Goal: Information Seeking & Learning: Find specific fact

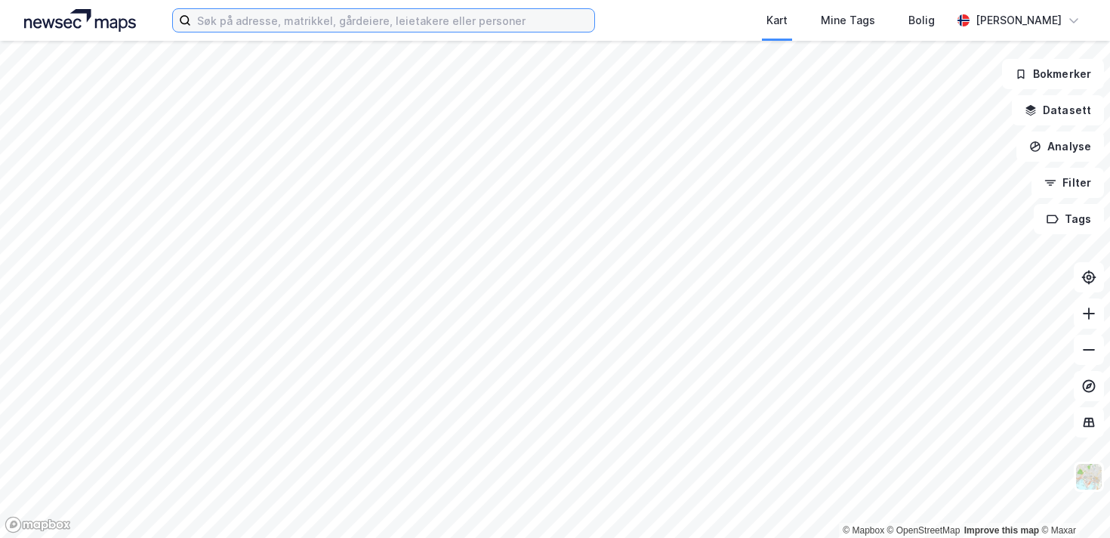
click at [298, 20] on input at bounding box center [392, 20] width 403 height 23
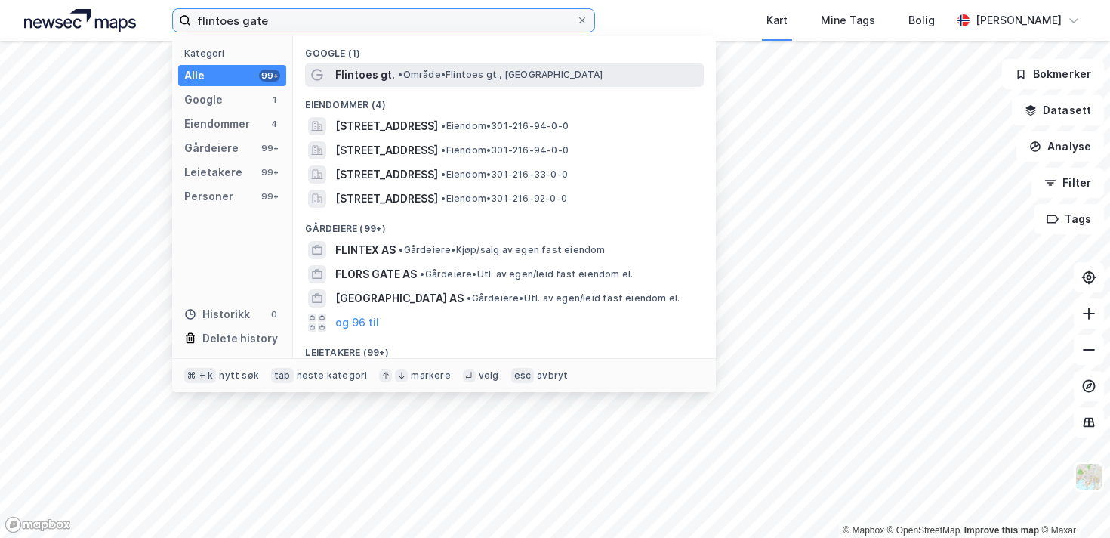
type input "flintoes gate"
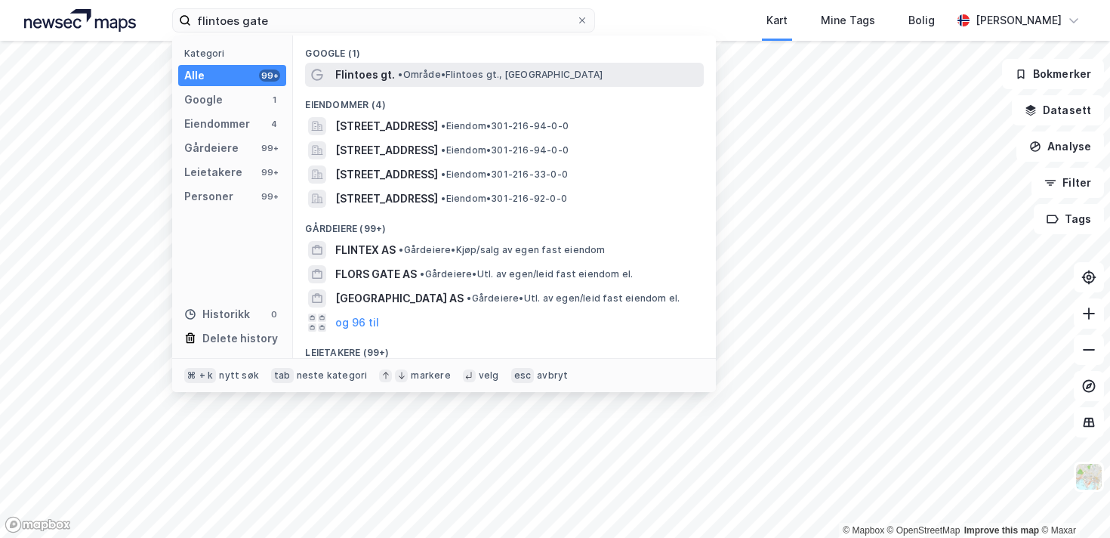
click at [419, 78] on span "• Område • Flintoes gt., [GEOGRAPHIC_DATA]" at bounding box center [500, 75] width 205 height 12
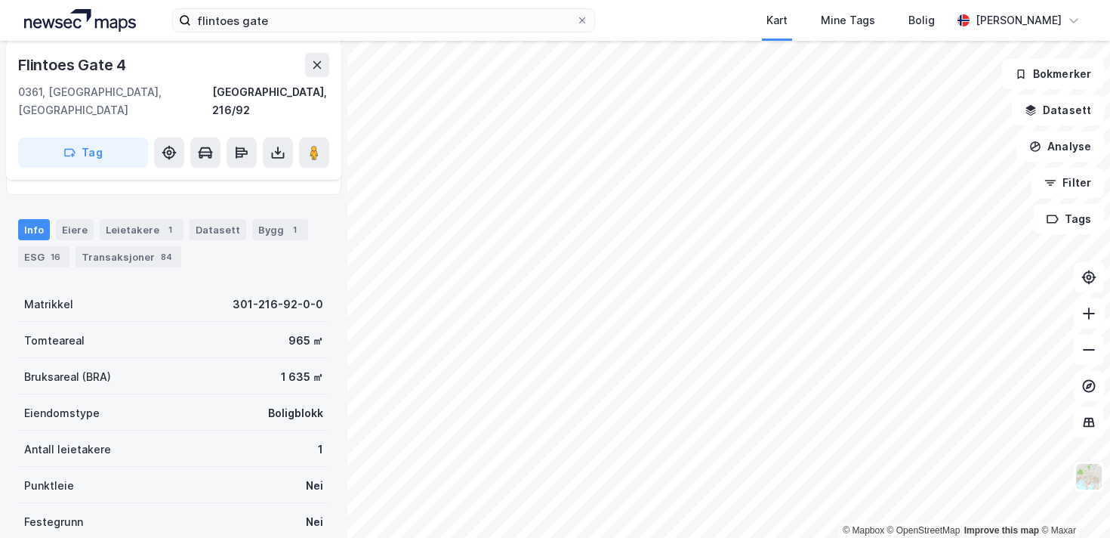
scroll to position [180, 0]
click at [118, 245] on div "Transaksjoner 84" at bounding box center [128, 255] width 106 height 21
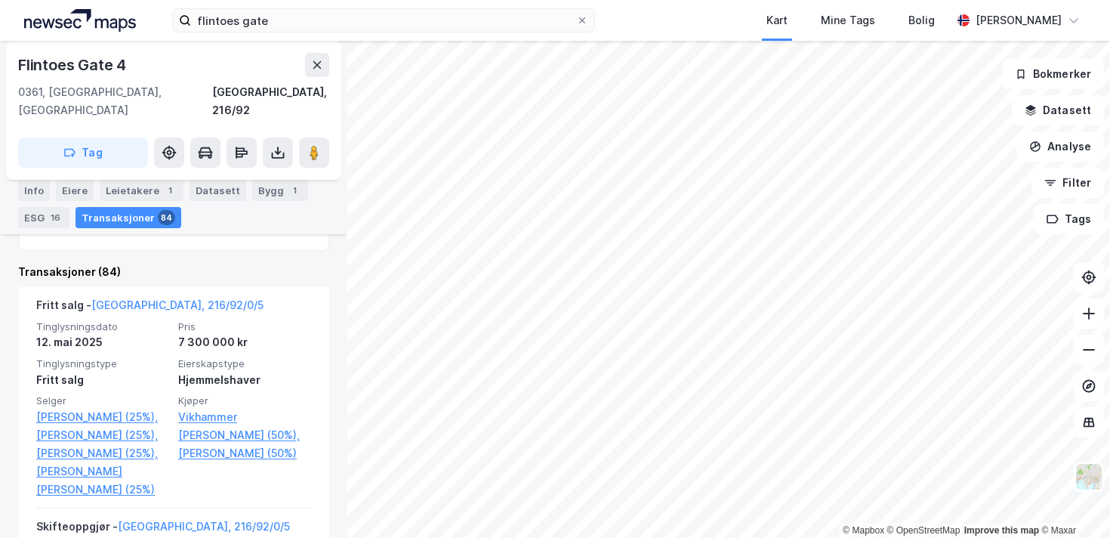
scroll to position [444, 0]
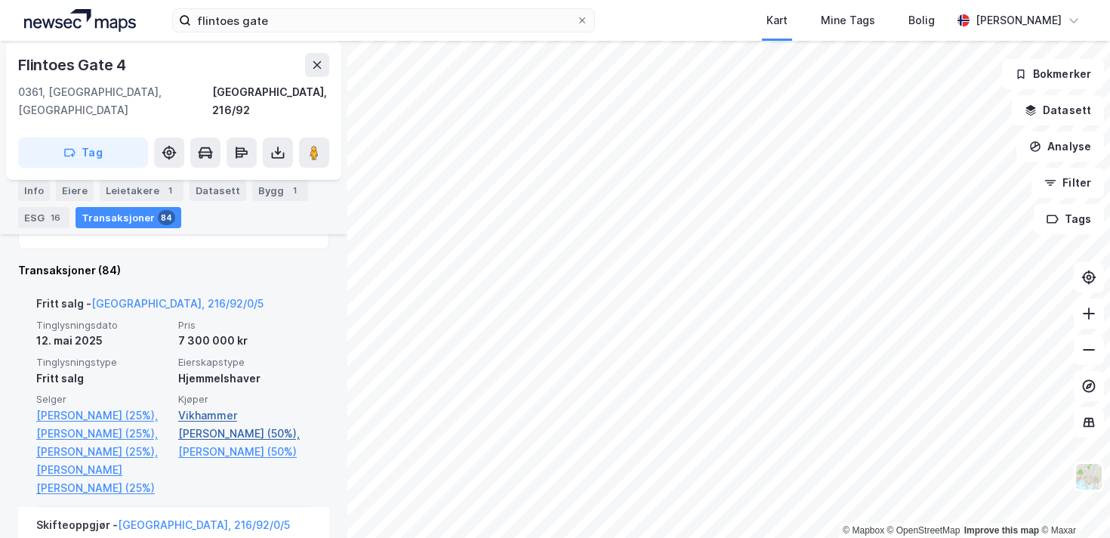
click at [222, 406] on link "Vikhammer [PERSON_NAME] (50%)," at bounding box center [244, 424] width 133 height 36
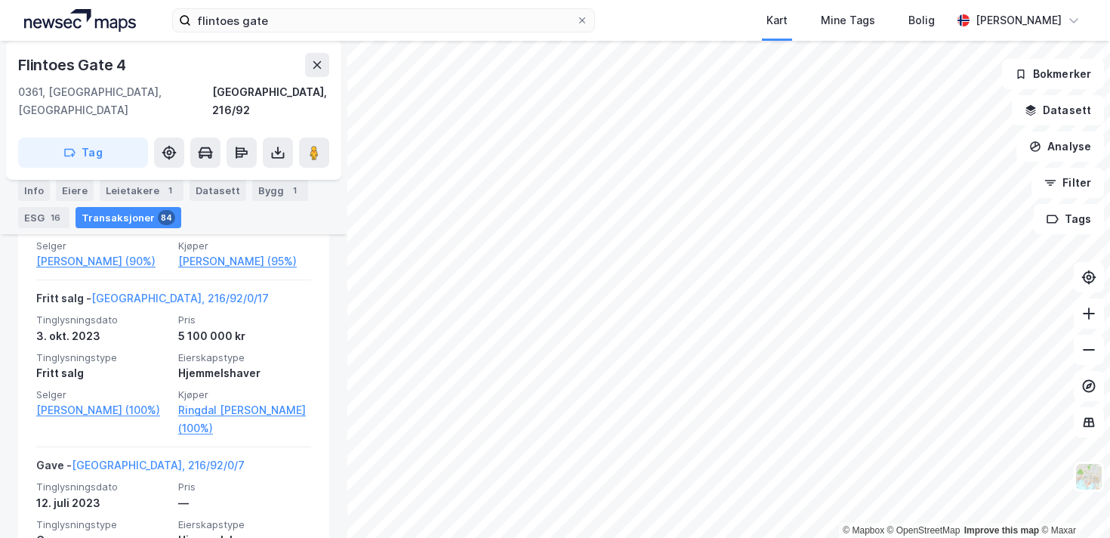
scroll to position [842, 0]
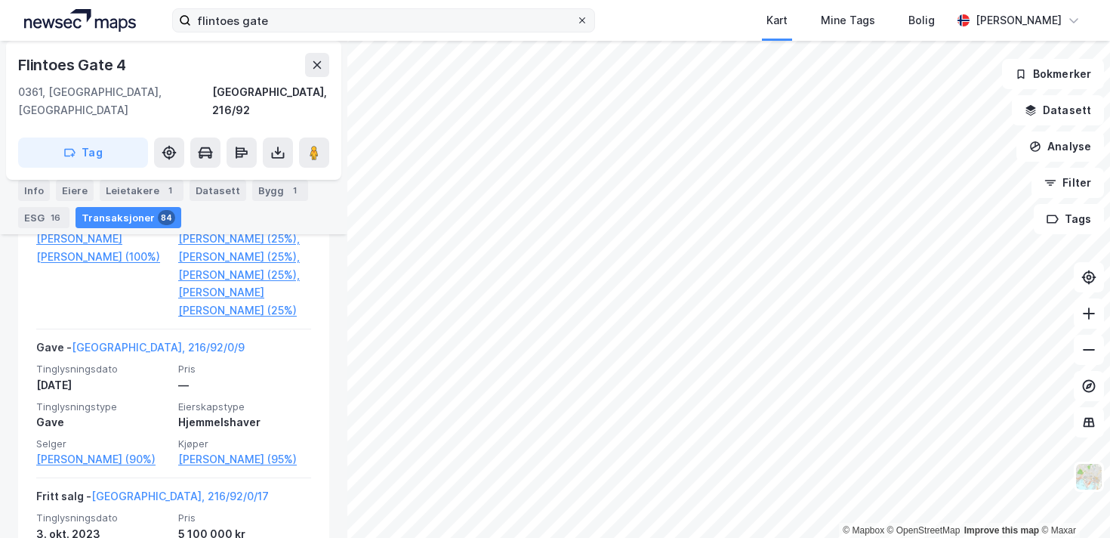
click at [585, 19] on icon at bounding box center [582, 20] width 9 height 9
click at [576, 19] on input "flintoes gate" at bounding box center [383, 20] width 385 height 23
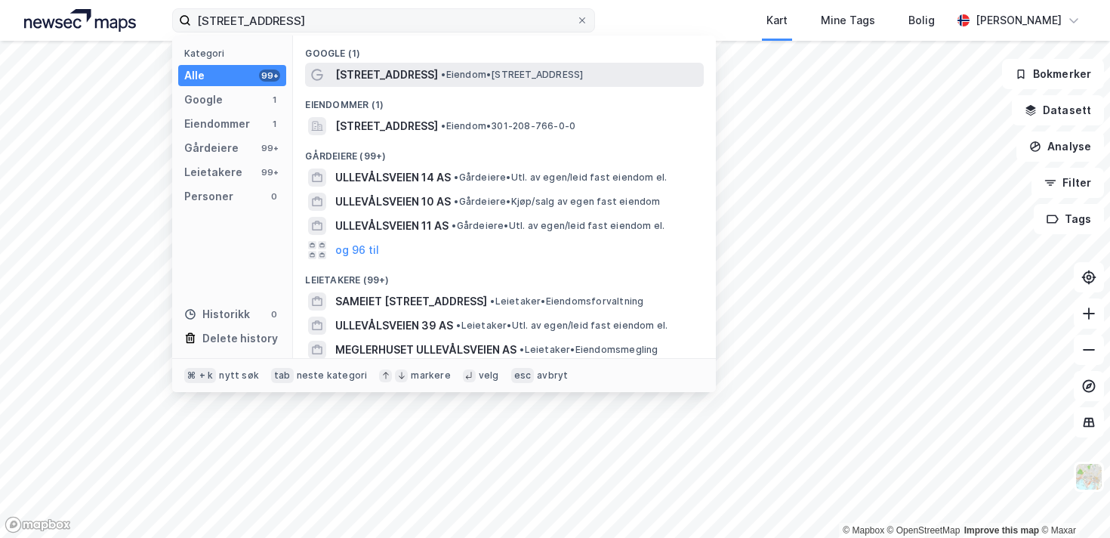
click at [379, 82] on span "[STREET_ADDRESS]" at bounding box center [386, 75] width 103 height 18
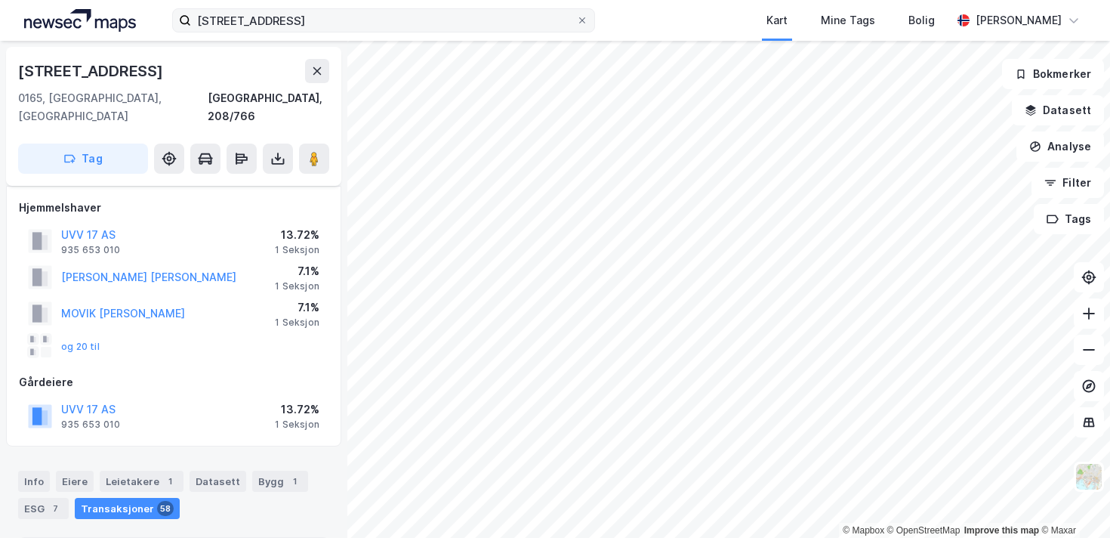
scroll to position [264, 0]
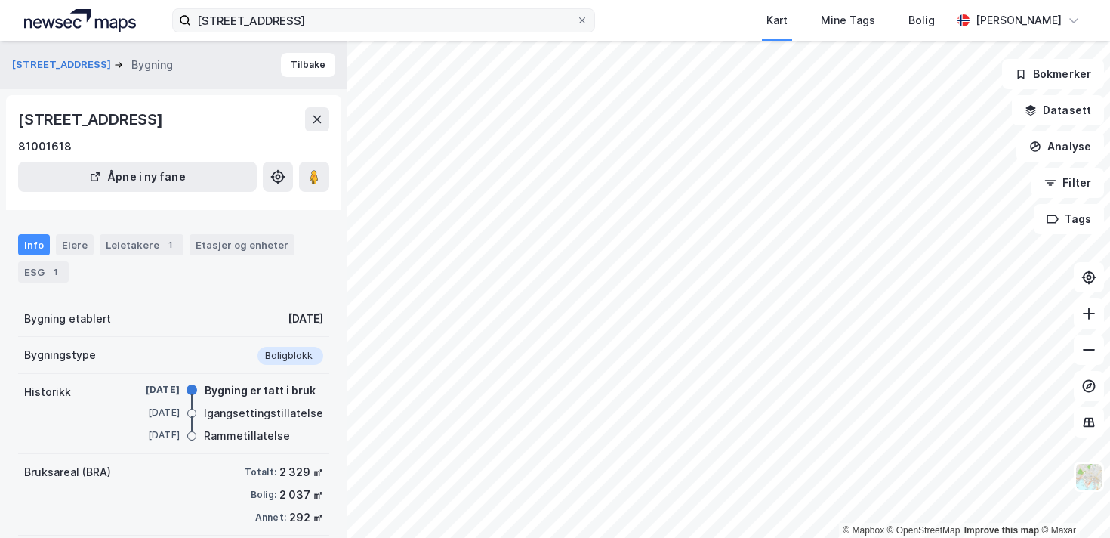
click at [91, 241] on div "Info Eiere Leietakere 1 Etasjer og enheter ESG 1" at bounding box center [173, 258] width 311 height 48
click at [73, 242] on div "Eiere" at bounding box center [75, 244] width 38 height 21
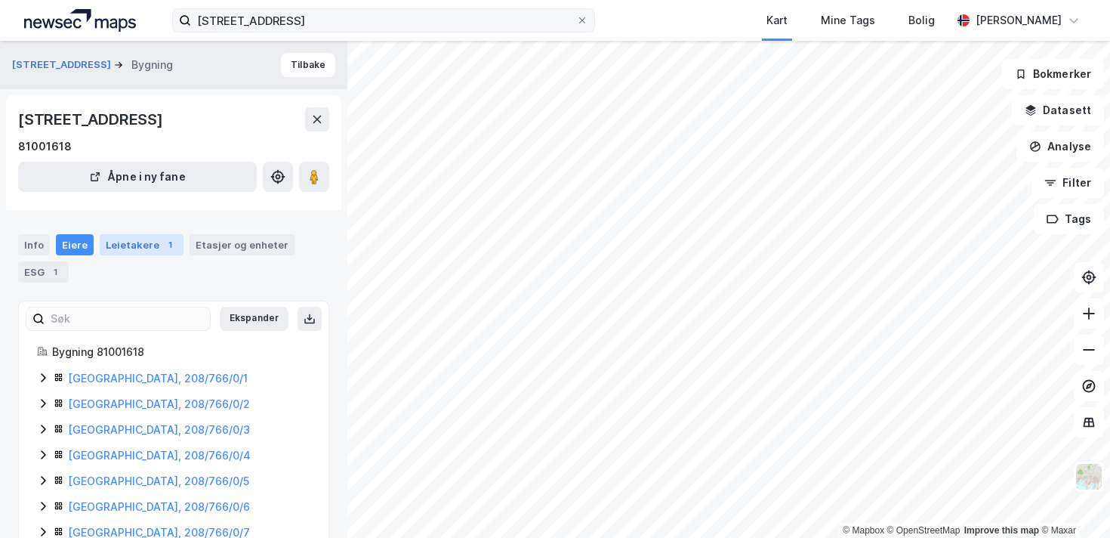
click at [114, 241] on div "Leietakere 1" at bounding box center [142, 244] width 84 height 21
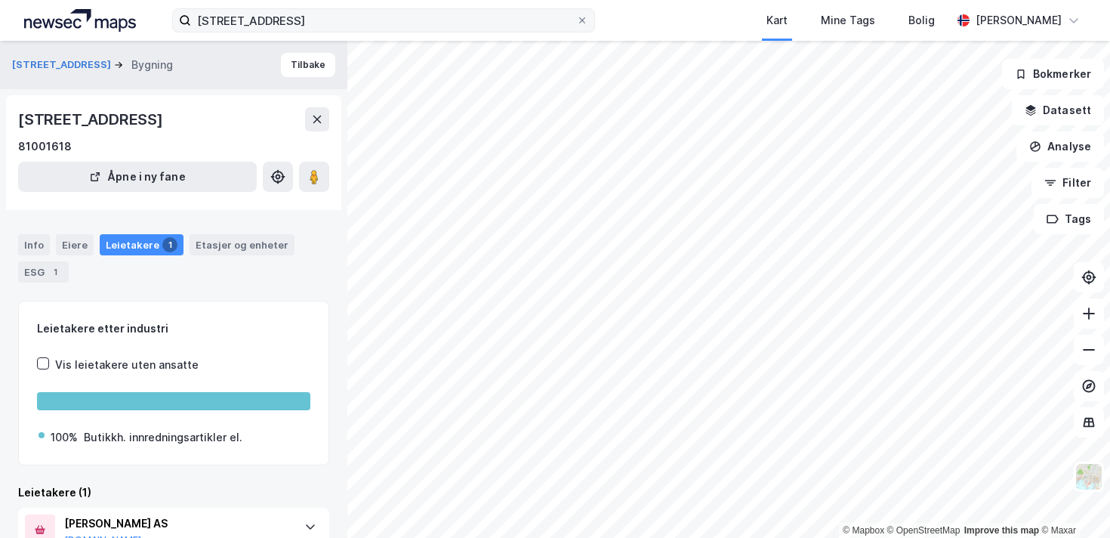
scroll to position [69, 0]
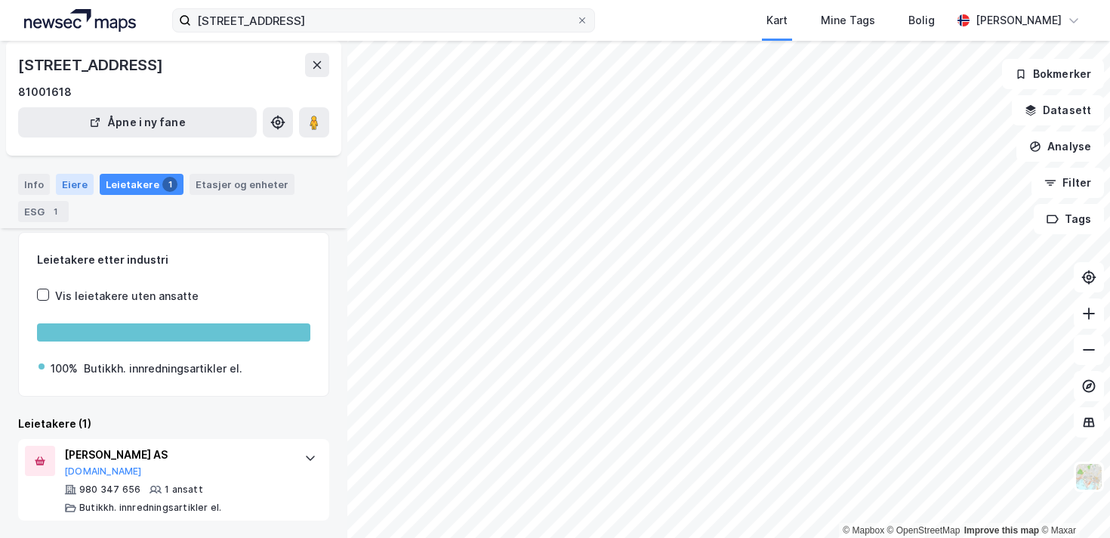
click at [79, 189] on div "Eiere" at bounding box center [75, 184] width 38 height 21
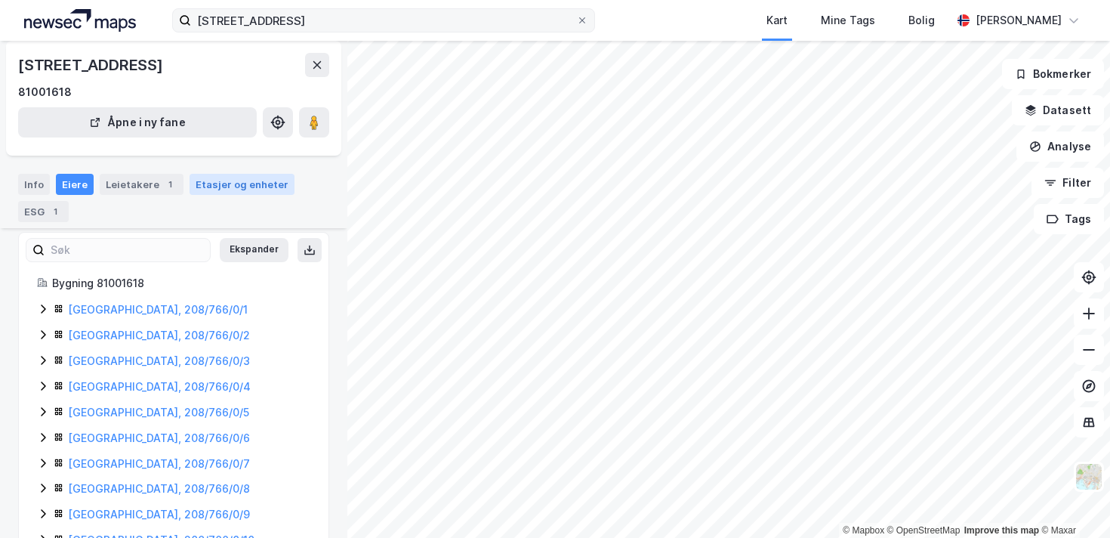
click at [239, 185] on div "Etasjer og enheter" at bounding box center [242, 184] width 93 height 14
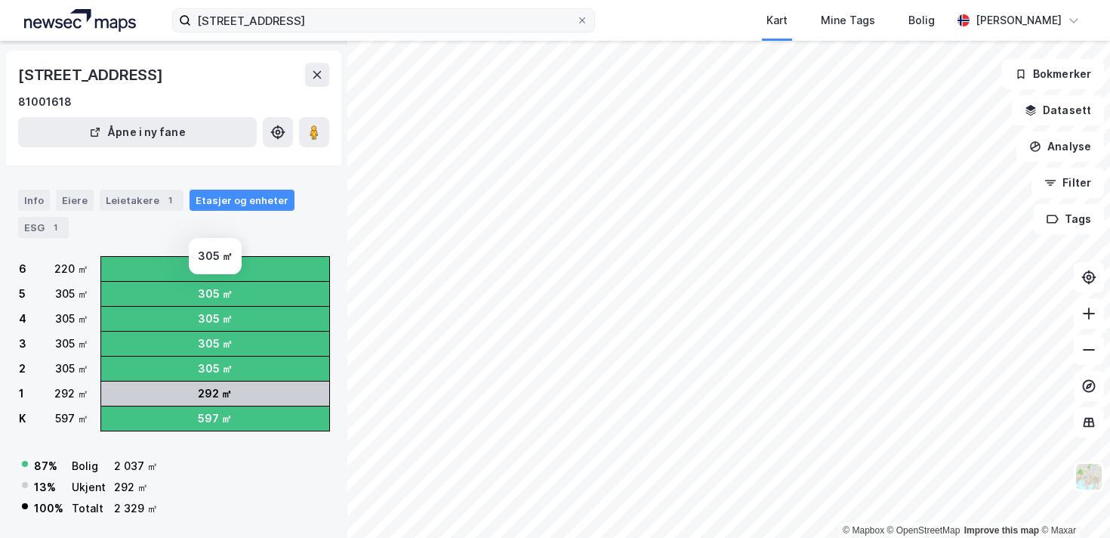
click at [211, 300] on div "305 ㎡" at bounding box center [215, 294] width 35 height 18
click at [197, 294] on div "305 ㎡" at bounding box center [215, 294] width 228 height 24
click at [19, 296] on div "5" at bounding box center [22, 294] width 7 height 18
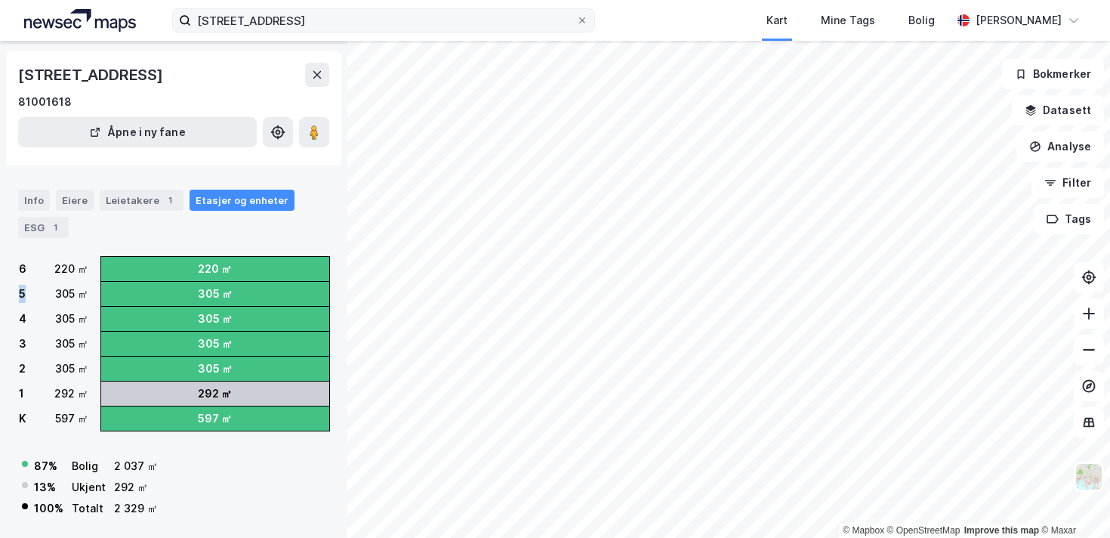
click at [19, 295] on div "5" at bounding box center [22, 294] width 7 height 18
click at [210, 298] on div "305 ㎡" at bounding box center [215, 294] width 35 height 18
click at [209, 297] on div "305 ㎡" at bounding box center [215, 294] width 35 height 18
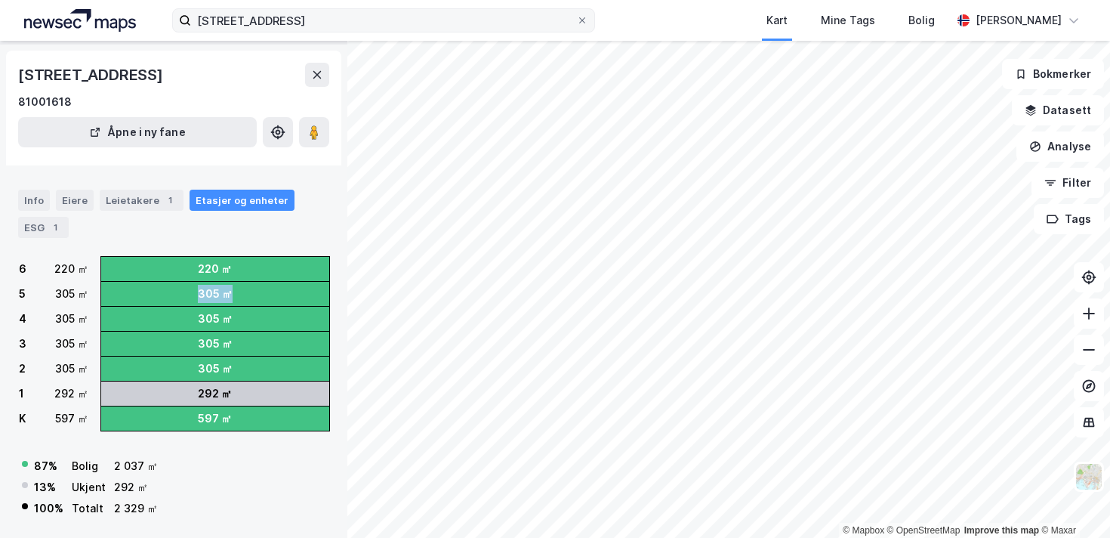
click at [209, 297] on div "305 ㎡" at bounding box center [215, 294] width 35 height 18
click at [317, 68] on button at bounding box center [317, 75] width 24 height 24
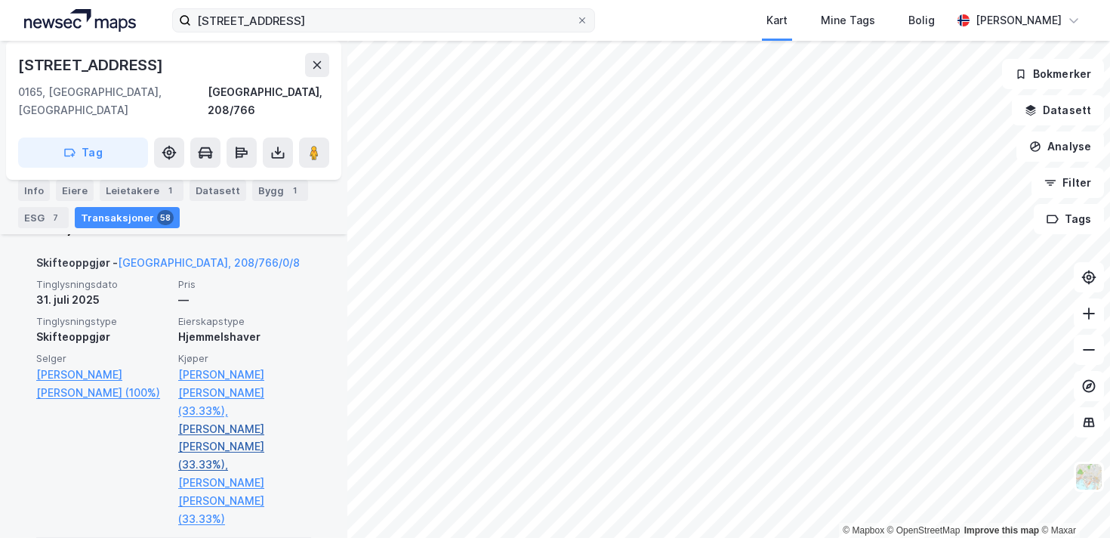
scroll to position [553, 0]
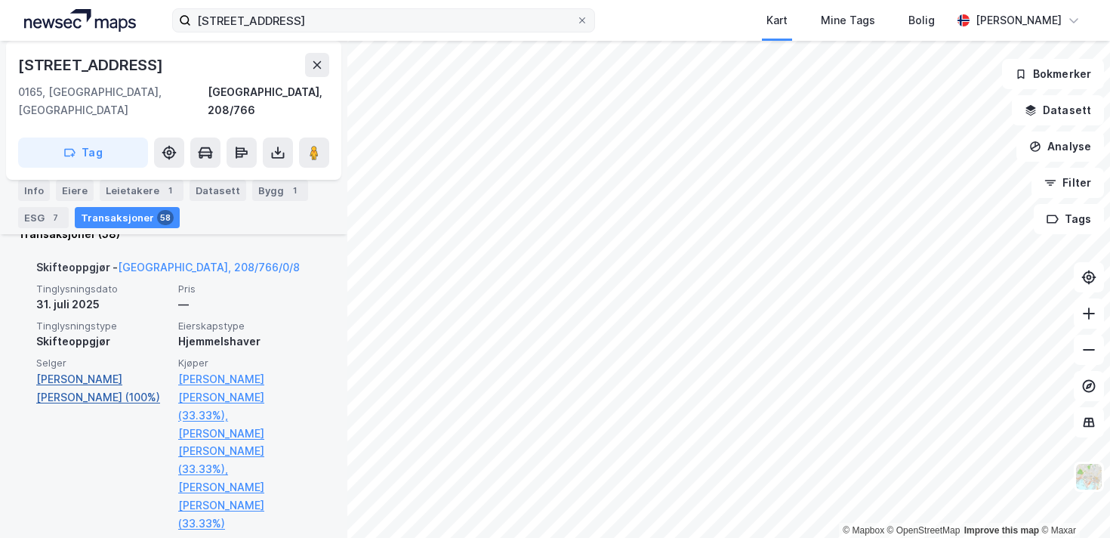
click at [119, 370] on link "[PERSON_NAME] [PERSON_NAME] (100%)" at bounding box center [102, 388] width 133 height 36
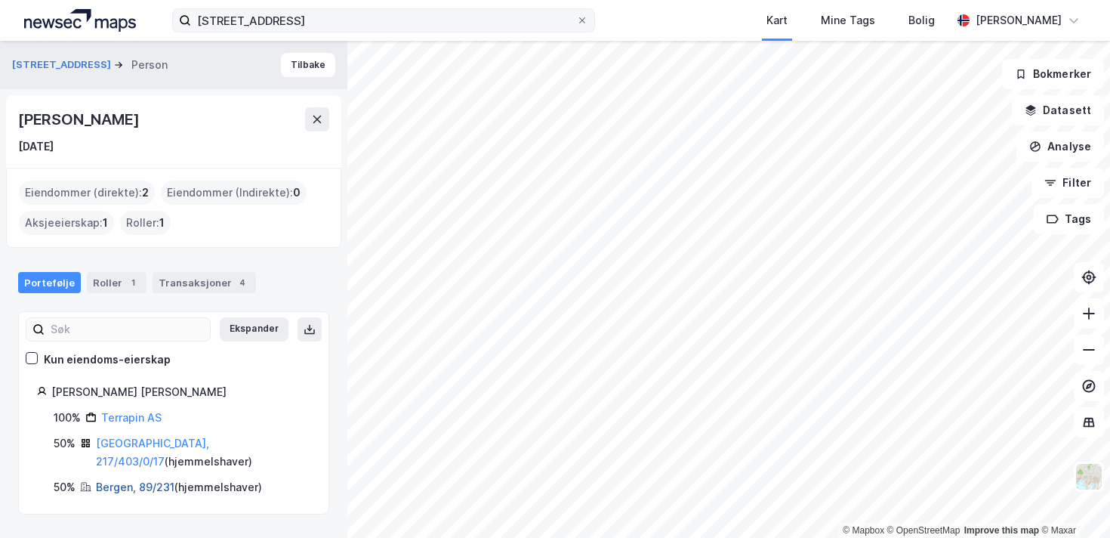
click at [139, 480] on link "Bergen, 89/231" at bounding box center [135, 486] width 79 height 13
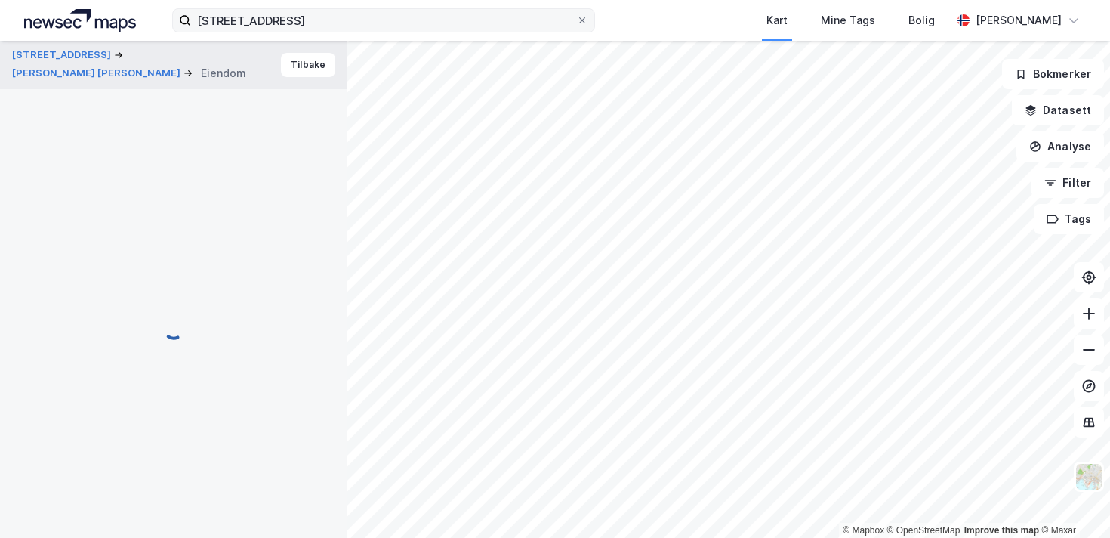
scroll to position [347, 0]
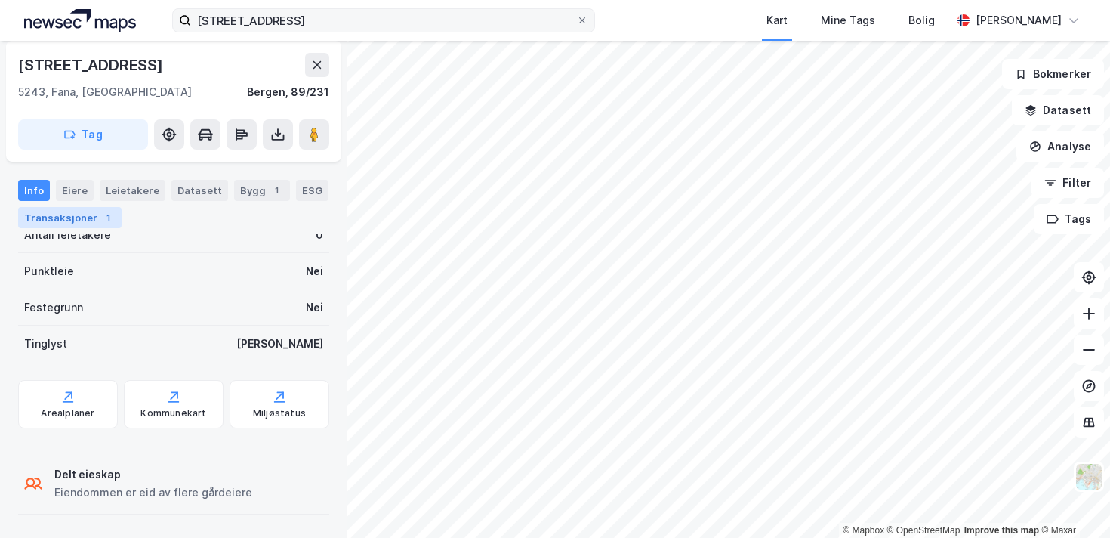
click at [75, 217] on div "Transaksjoner 1" at bounding box center [69, 217] width 103 height 21
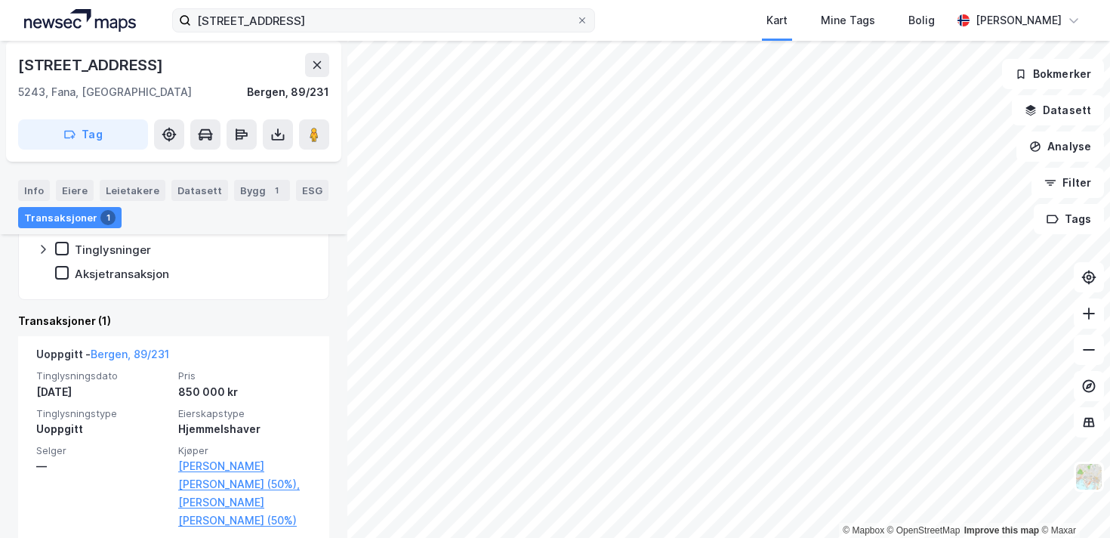
scroll to position [365, 0]
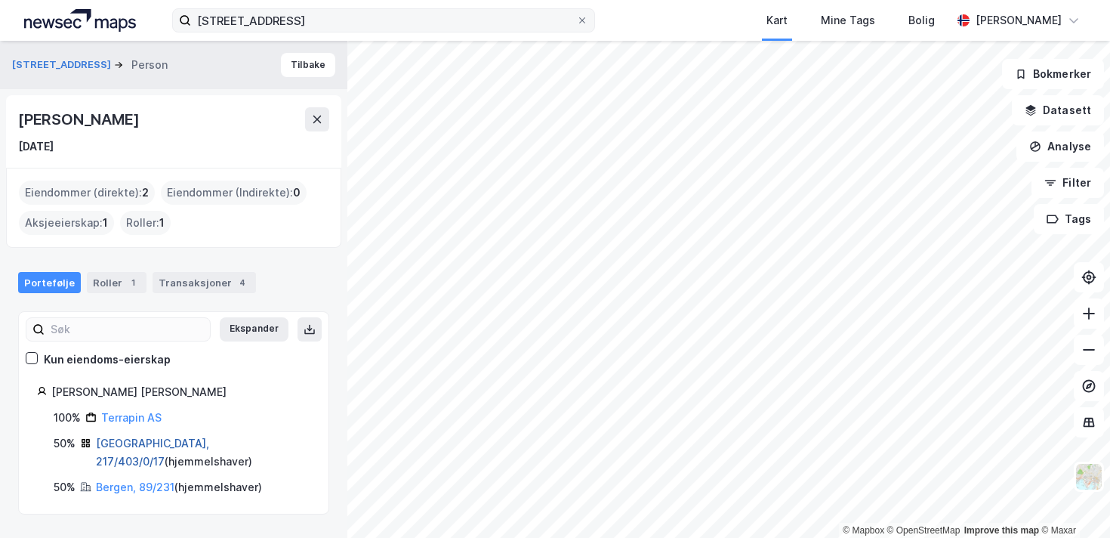
click at [134, 442] on link "[GEOGRAPHIC_DATA], 217/403/0/17" at bounding box center [152, 451] width 113 height 31
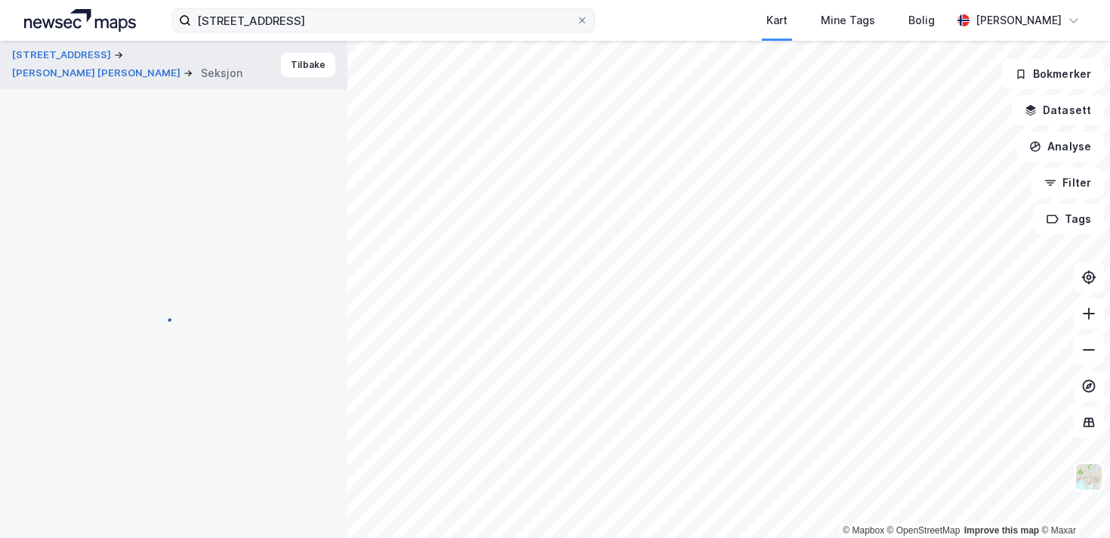
scroll to position [329, 0]
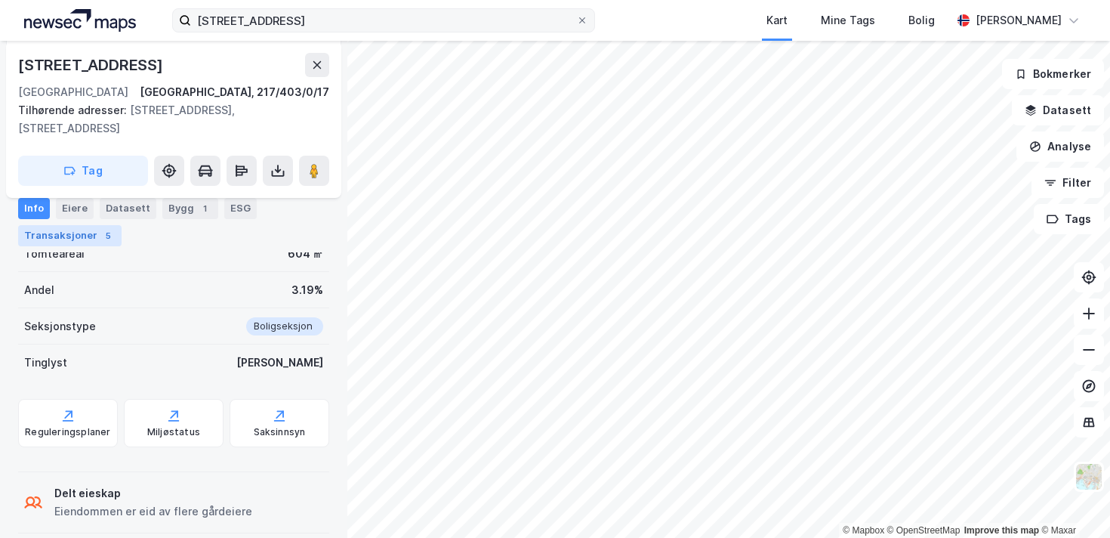
click at [92, 234] on div "Transaksjoner 5" at bounding box center [69, 235] width 103 height 21
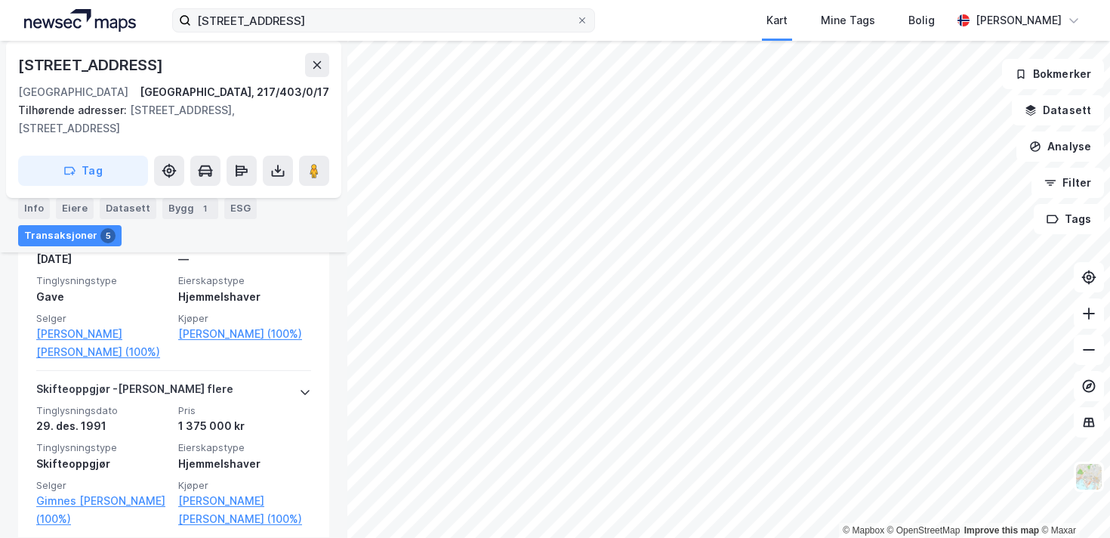
scroll to position [1161, 0]
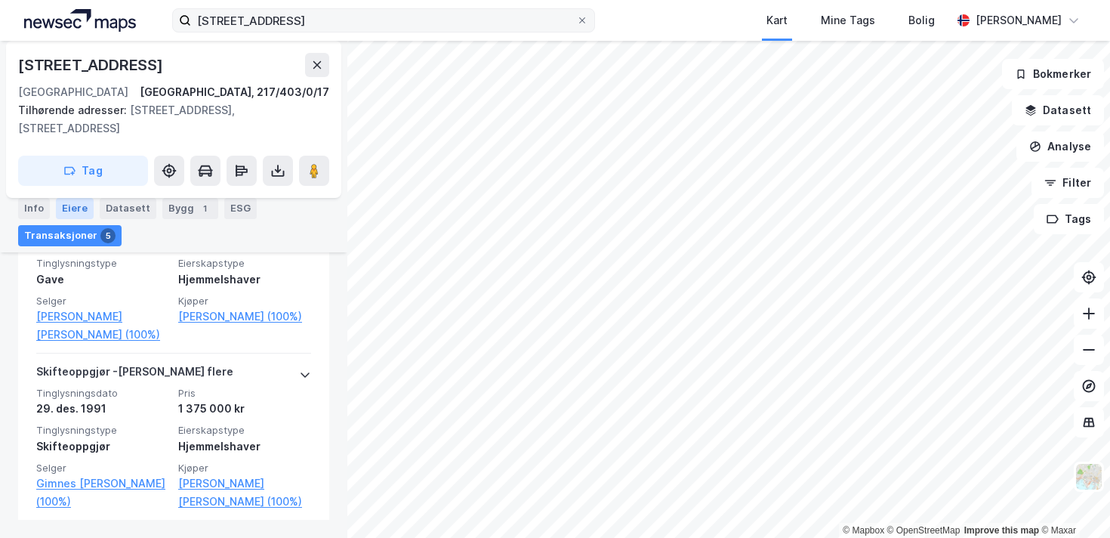
click at [79, 205] on div "Eiere" at bounding box center [75, 208] width 38 height 21
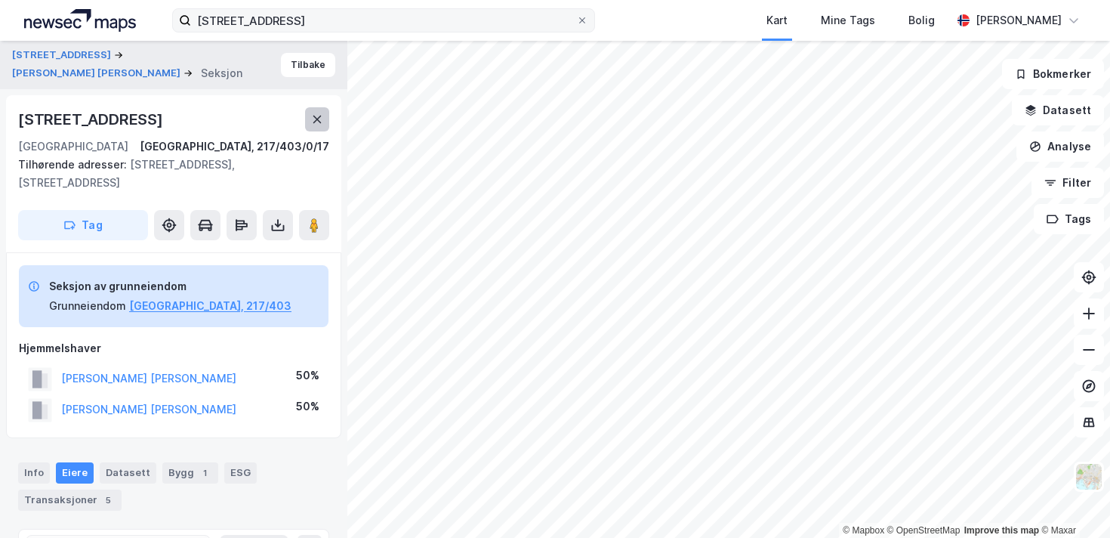
click at [319, 128] on button at bounding box center [317, 119] width 24 height 24
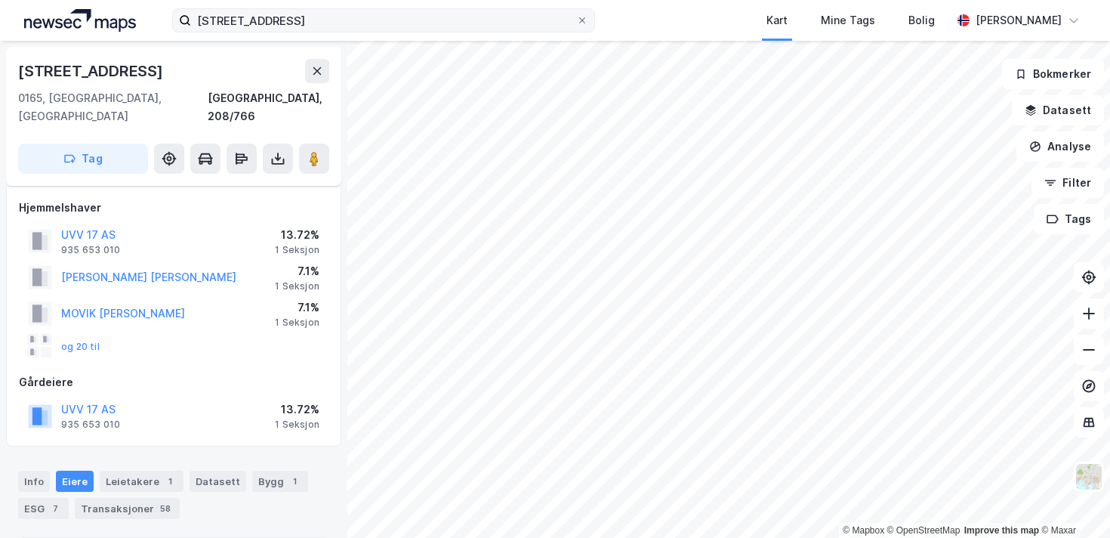
scroll to position [8, 0]
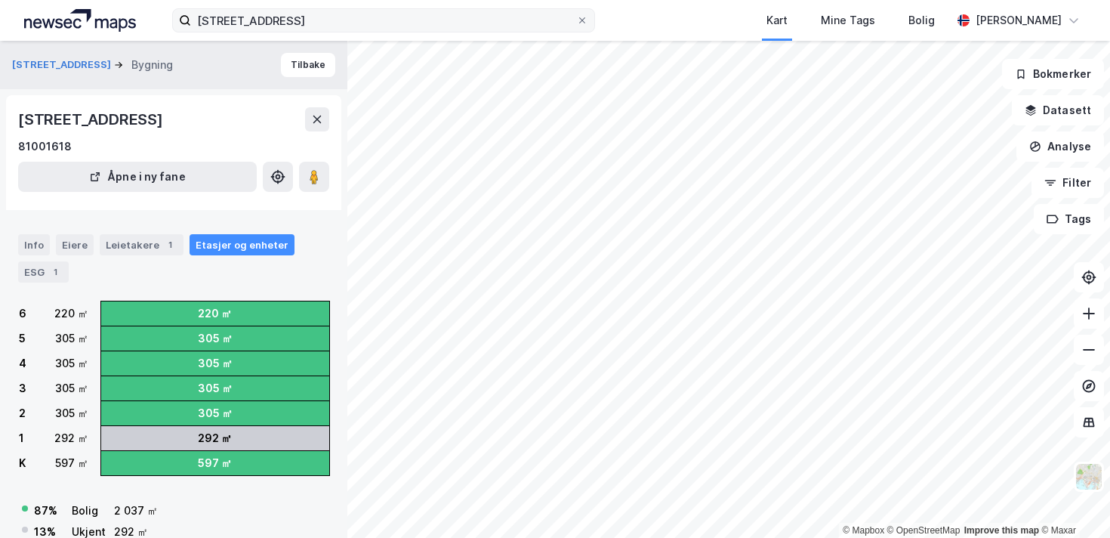
scroll to position [8, 0]
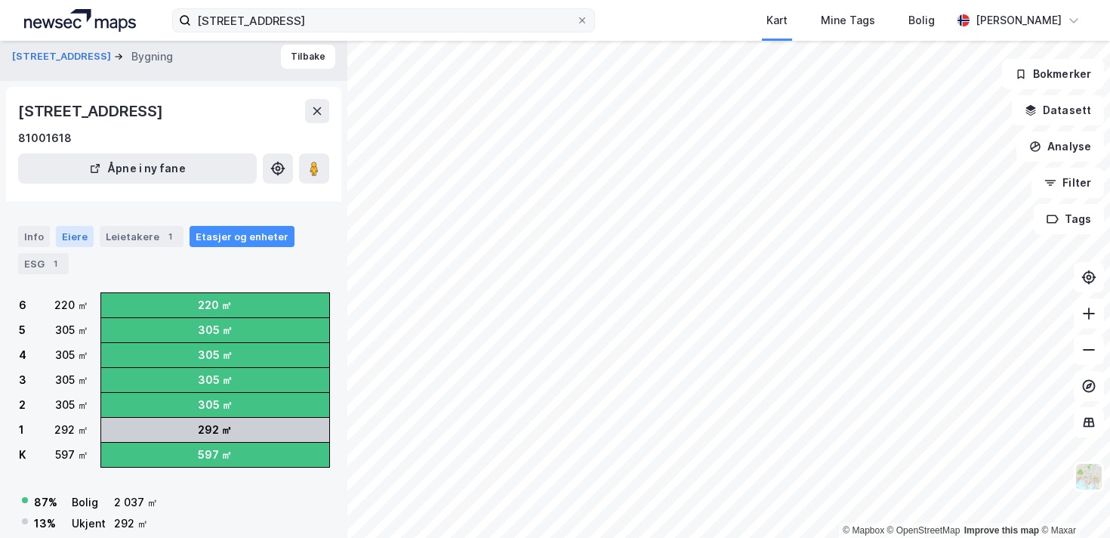
click at [82, 236] on div "Eiere" at bounding box center [75, 236] width 38 height 21
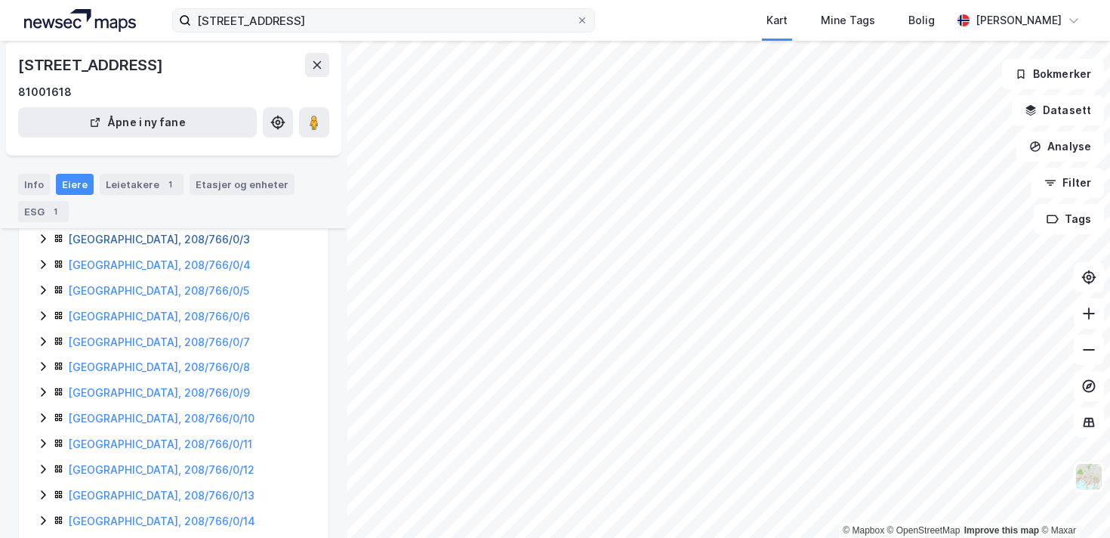
scroll to position [251, 0]
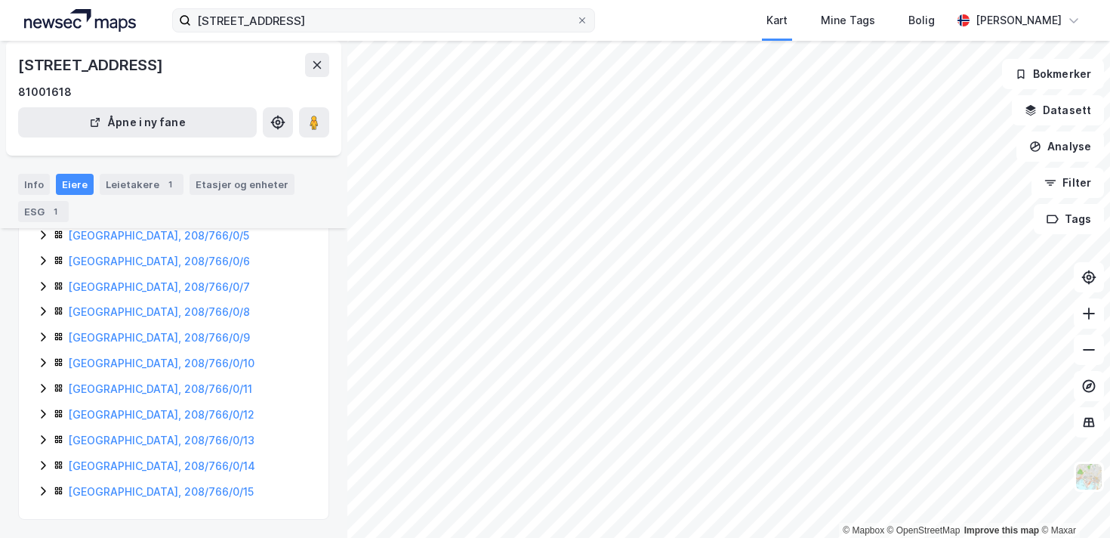
click at [47, 411] on icon at bounding box center [43, 414] width 12 height 12
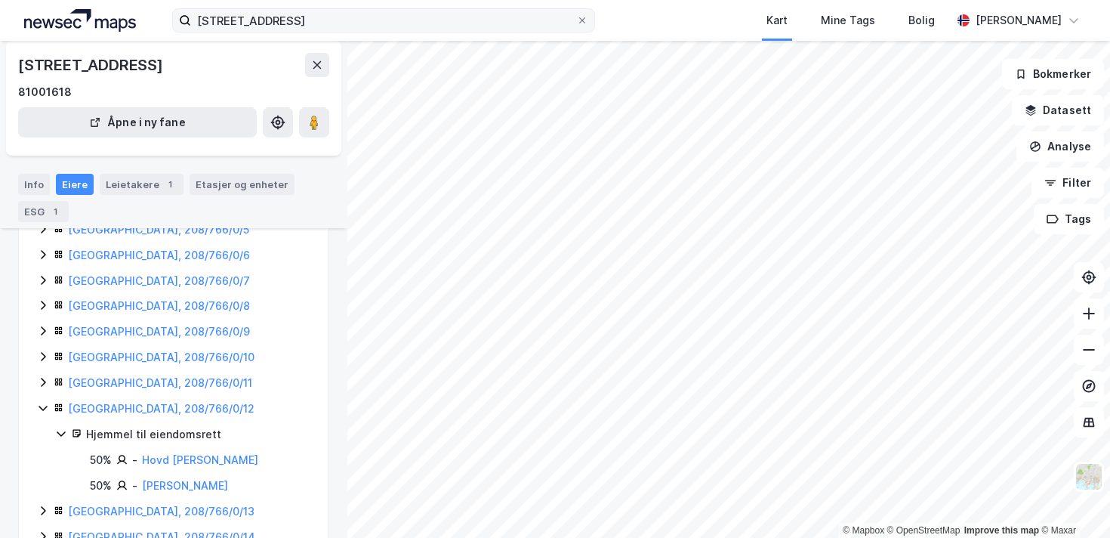
click at [47, 411] on icon at bounding box center [43, 408] width 12 height 12
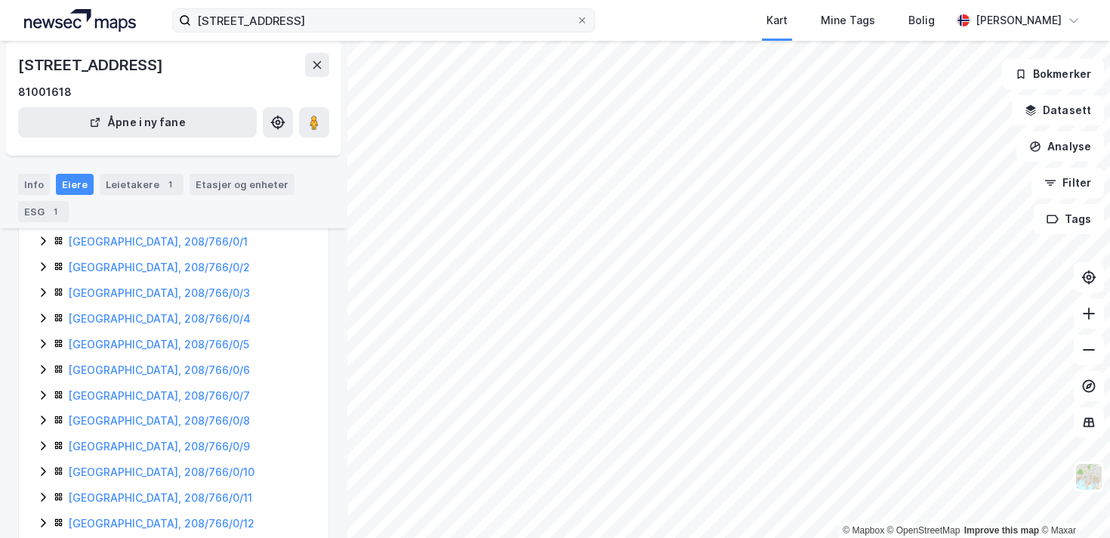
scroll to position [144, 0]
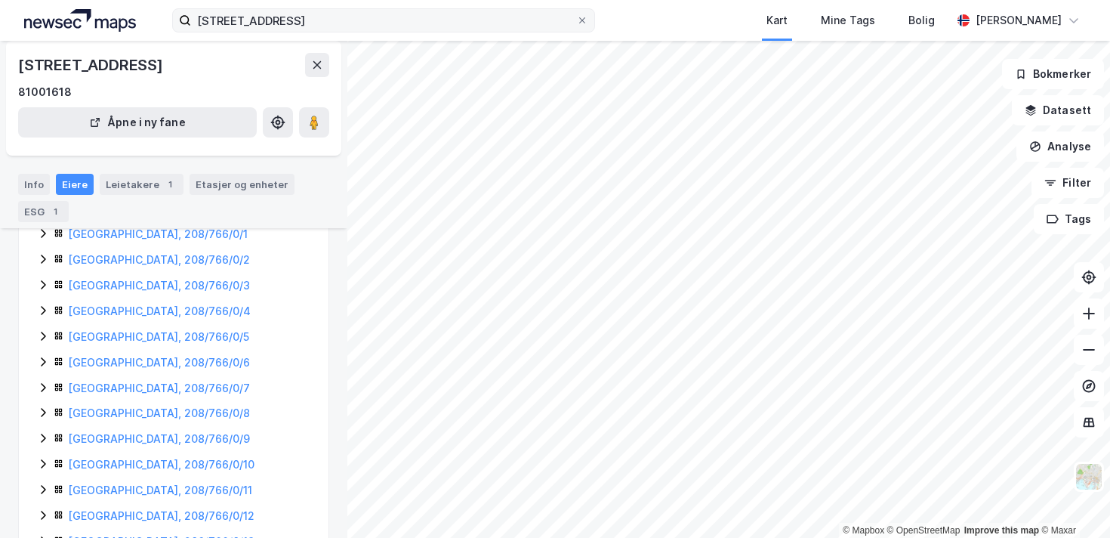
click at [42, 338] on icon at bounding box center [43, 336] width 12 height 12
click at [42, 413] on icon at bounding box center [43, 412] width 5 height 9
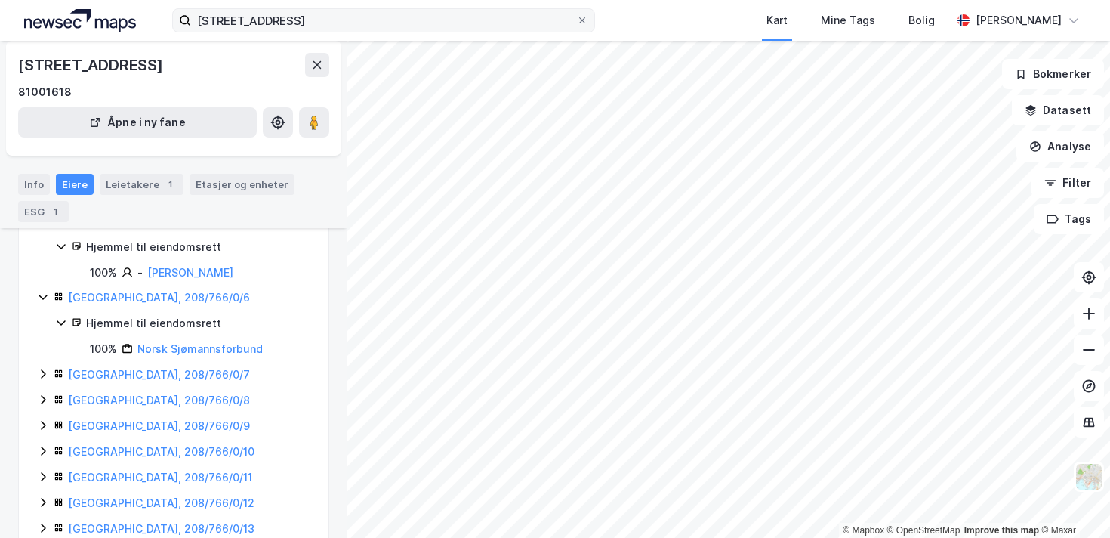
scroll to position [279, 0]
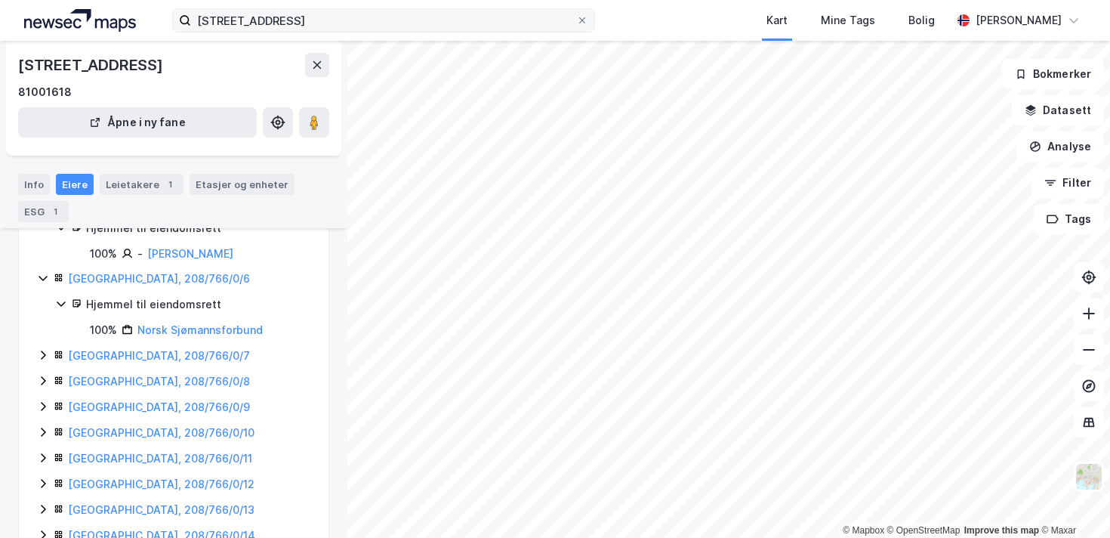
click at [42, 355] on icon at bounding box center [43, 355] width 5 height 9
click at [43, 461] on icon at bounding box center [43, 457] width 12 height 12
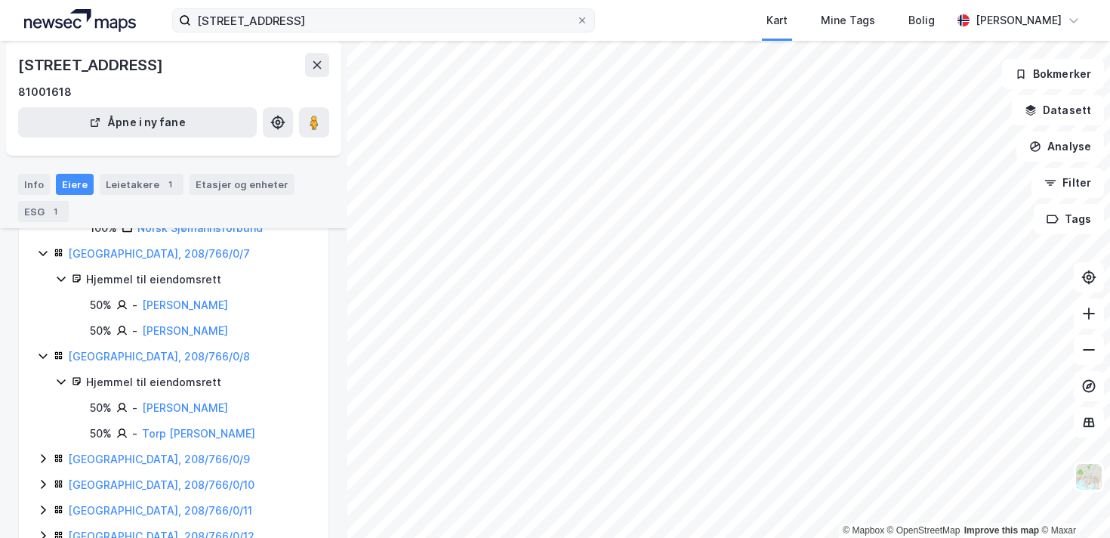
scroll to position [380, 0]
click at [54, 463] on icon at bounding box center [59, 459] width 10 height 10
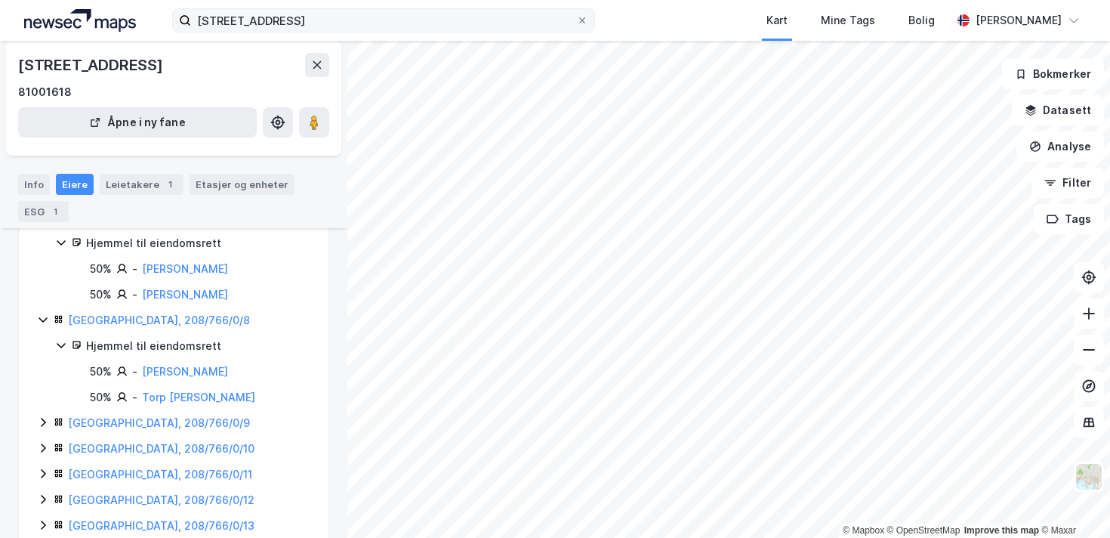
scroll to position [441, 0]
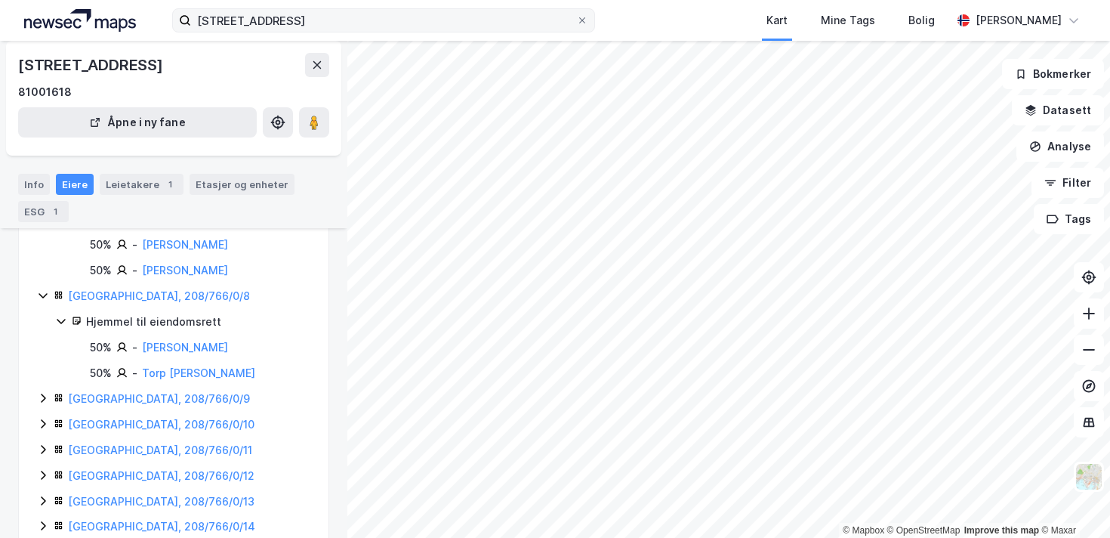
click at [40, 404] on icon at bounding box center [43, 398] width 12 height 12
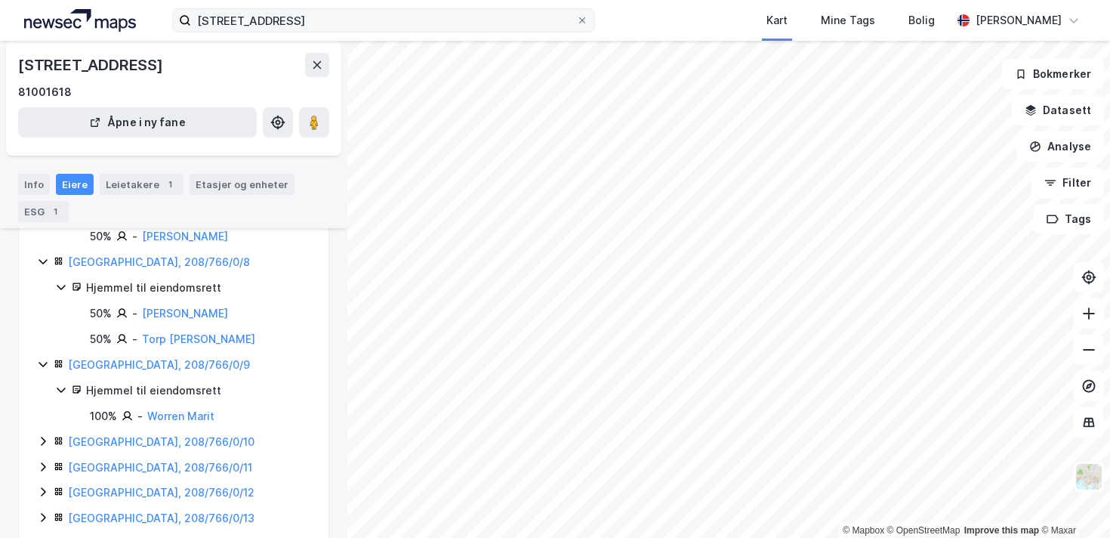
scroll to position [488, 0]
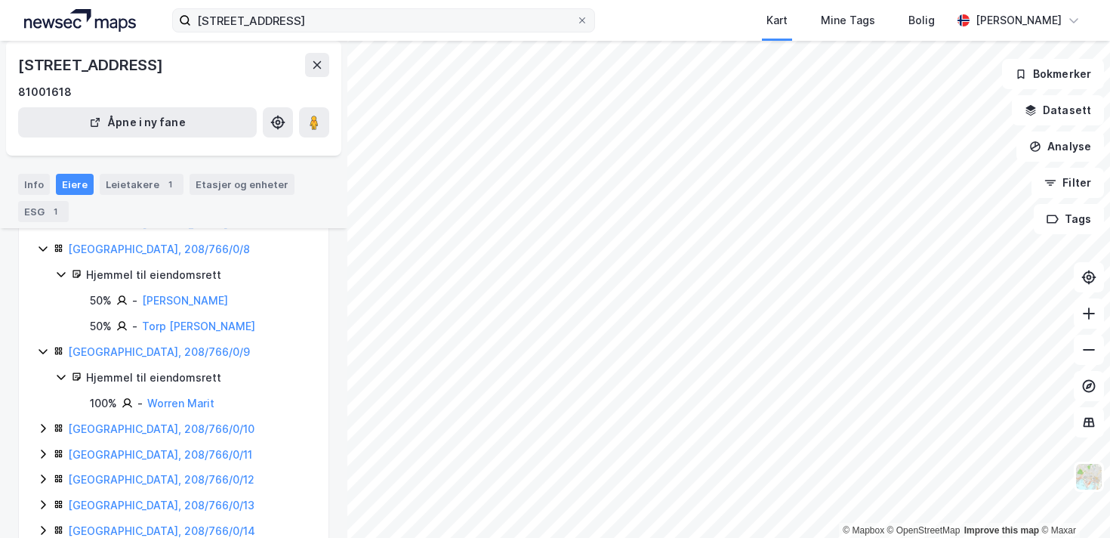
click at [45, 433] on icon at bounding box center [43, 428] width 5 height 9
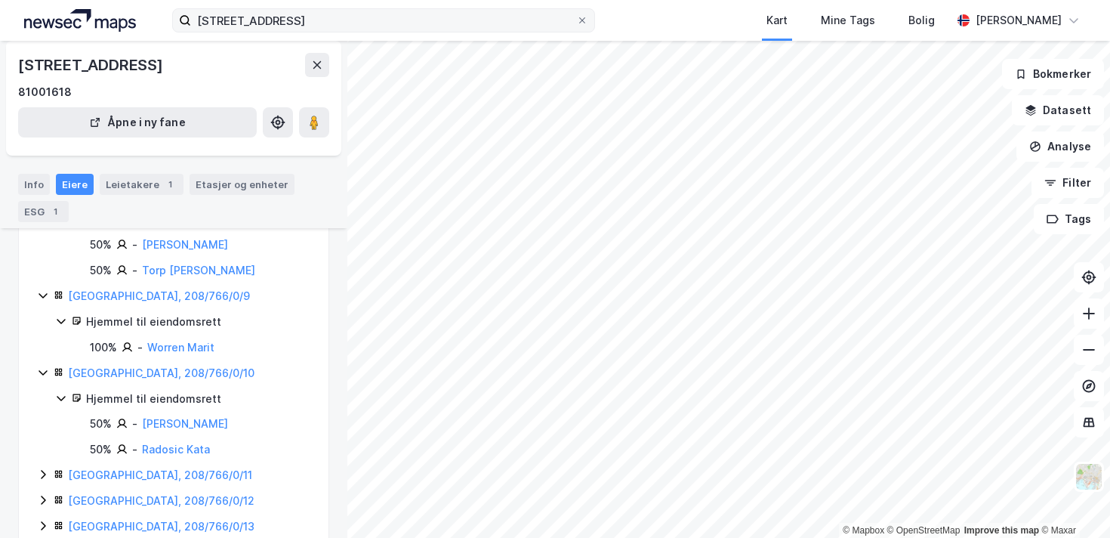
scroll to position [552, 0]
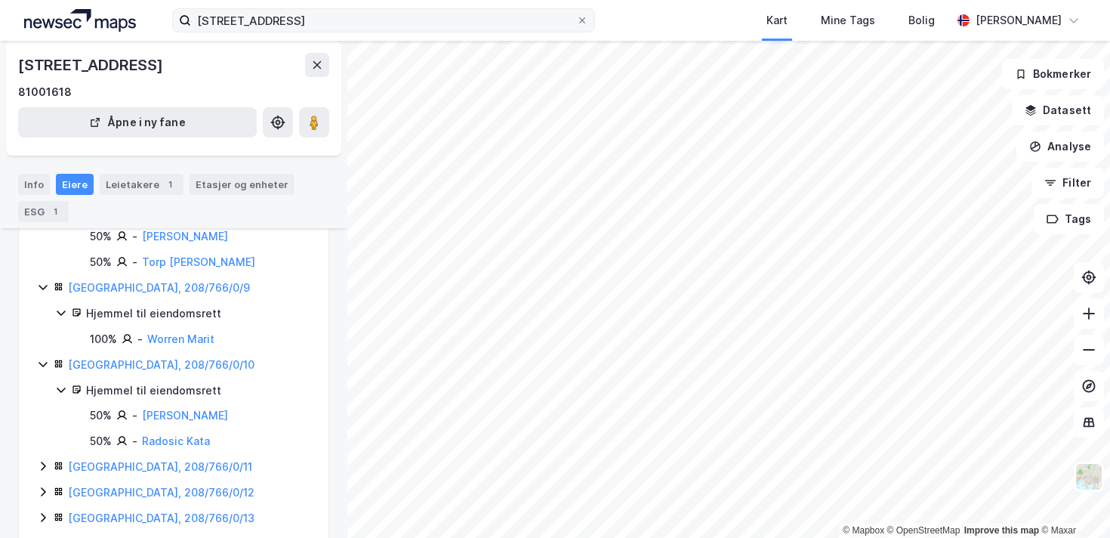
click at [43, 471] on icon at bounding box center [43, 466] width 5 height 9
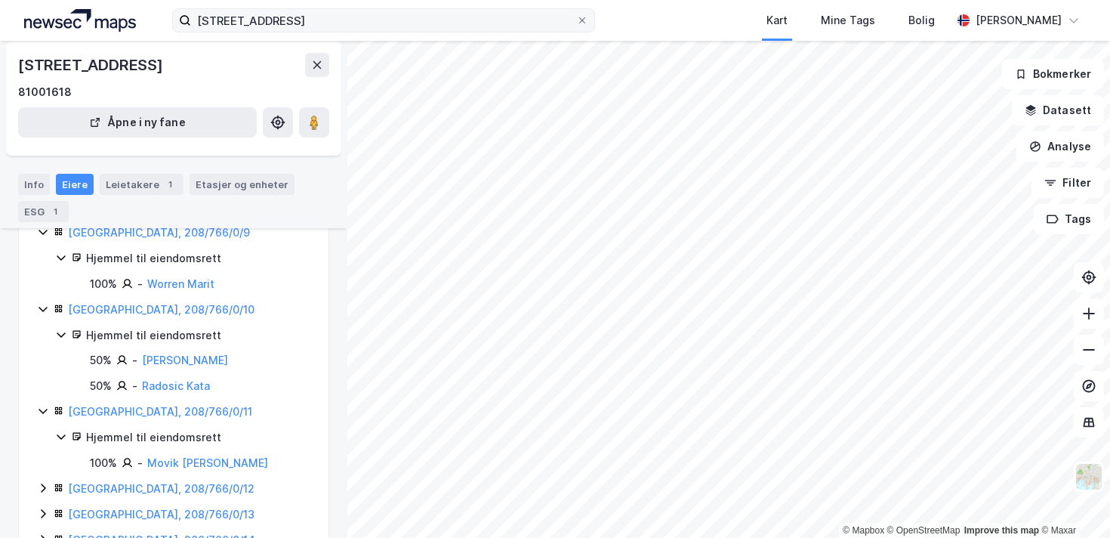
scroll to position [620, 0]
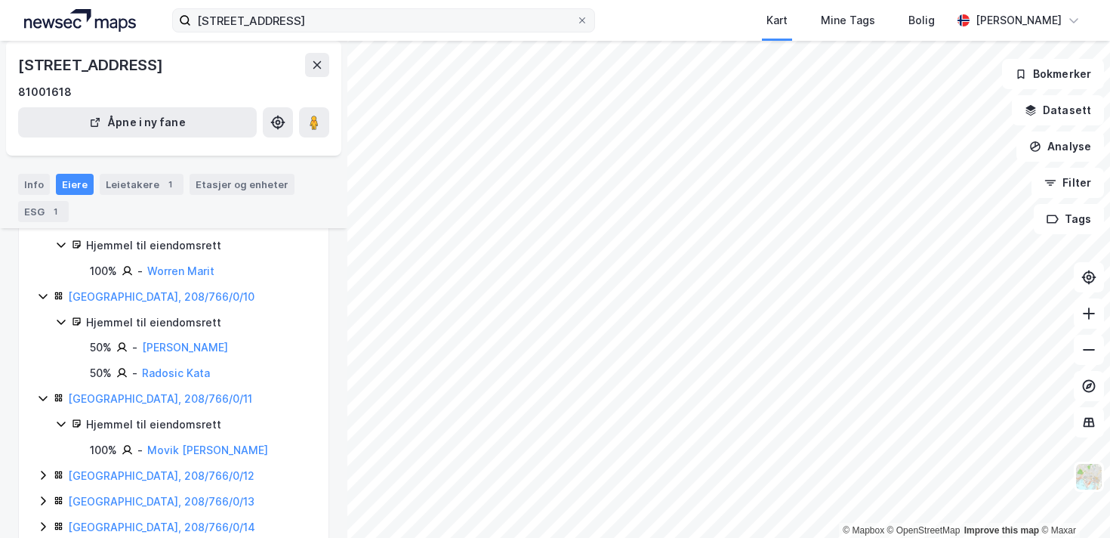
click at [43, 479] on icon at bounding box center [43, 475] width 12 height 12
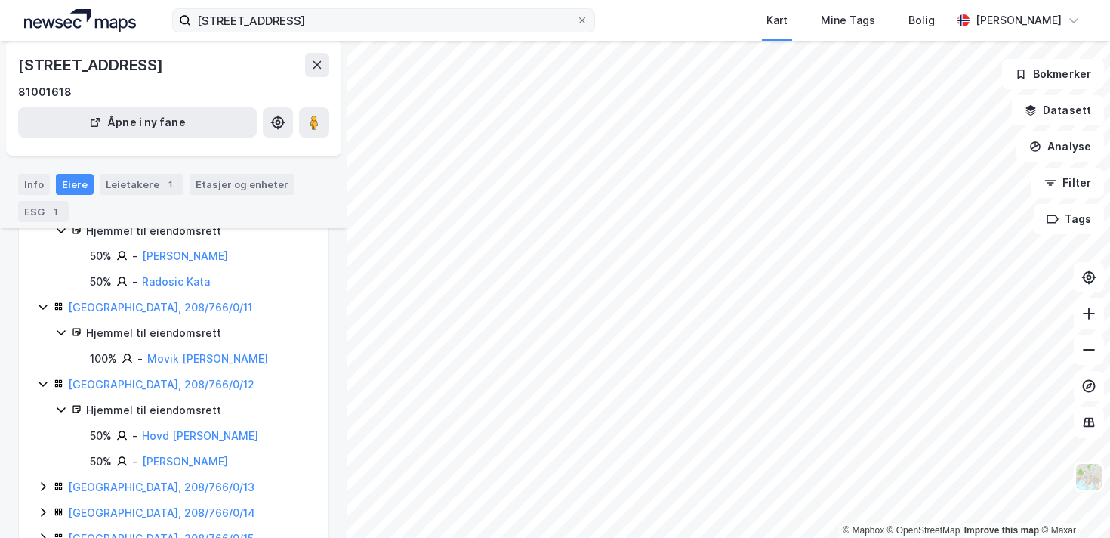
scroll to position [712, 0]
click at [43, 491] on icon at bounding box center [43, 485] width 12 height 12
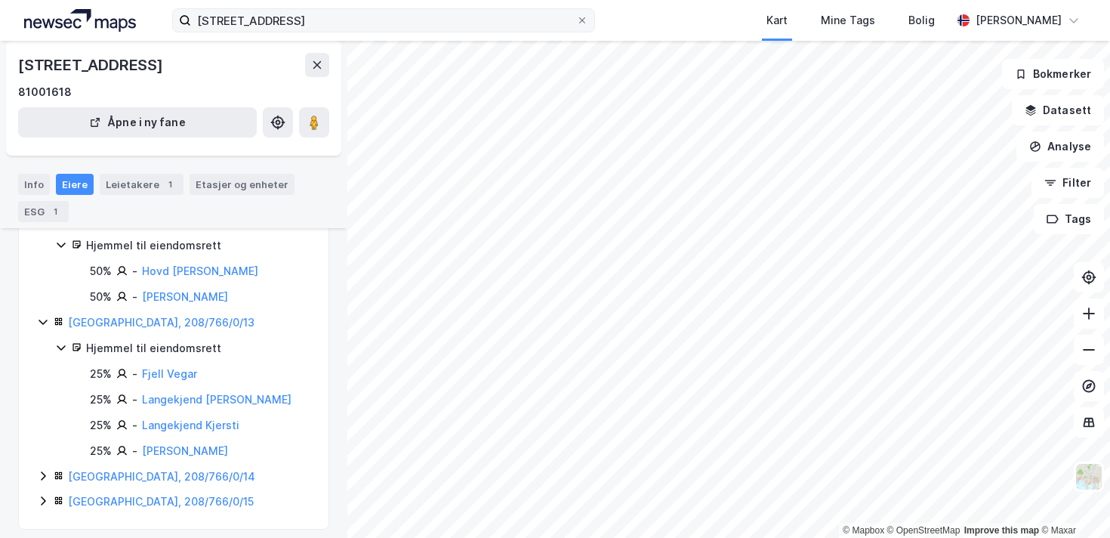
scroll to position [875, 0]
click at [136, 329] on link "[GEOGRAPHIC_DATA], 208/766/0/13" at bounding box center [161, 322] width 186 height 13
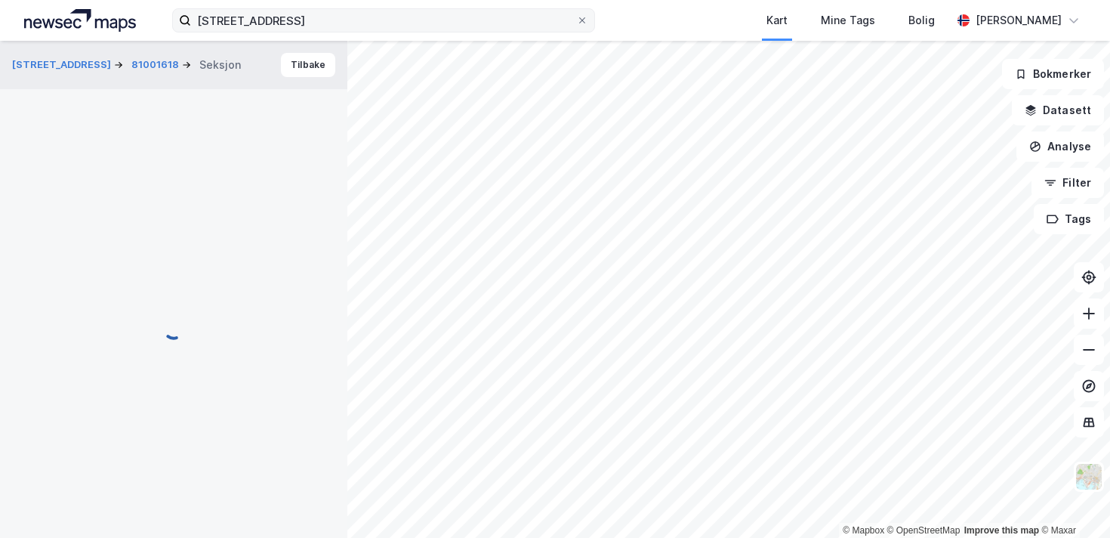
scroll to position [524, 0]
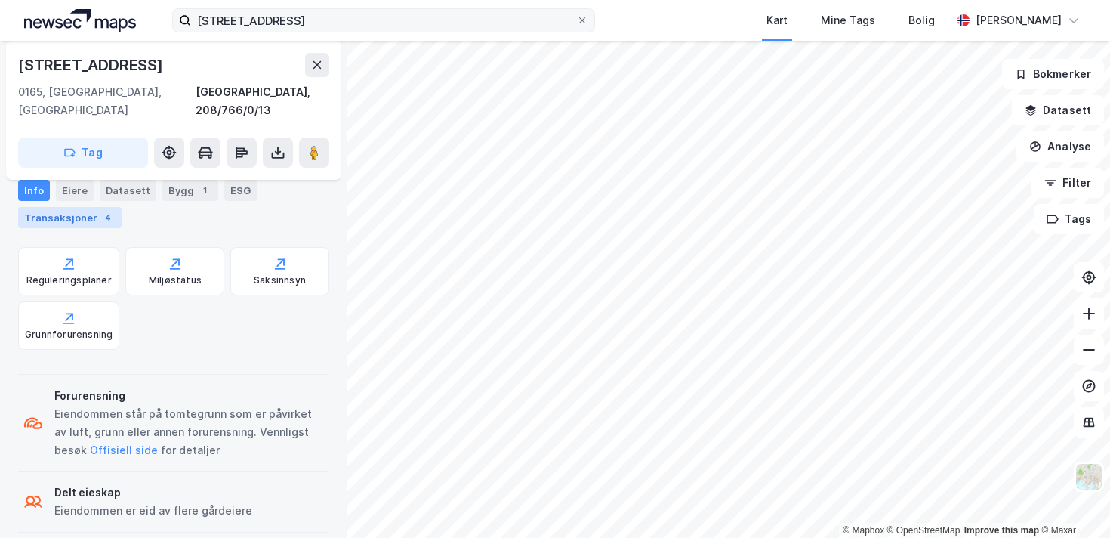
click at [100, 223] on div "4" at bounding box center [107, 217] width 15 height 15
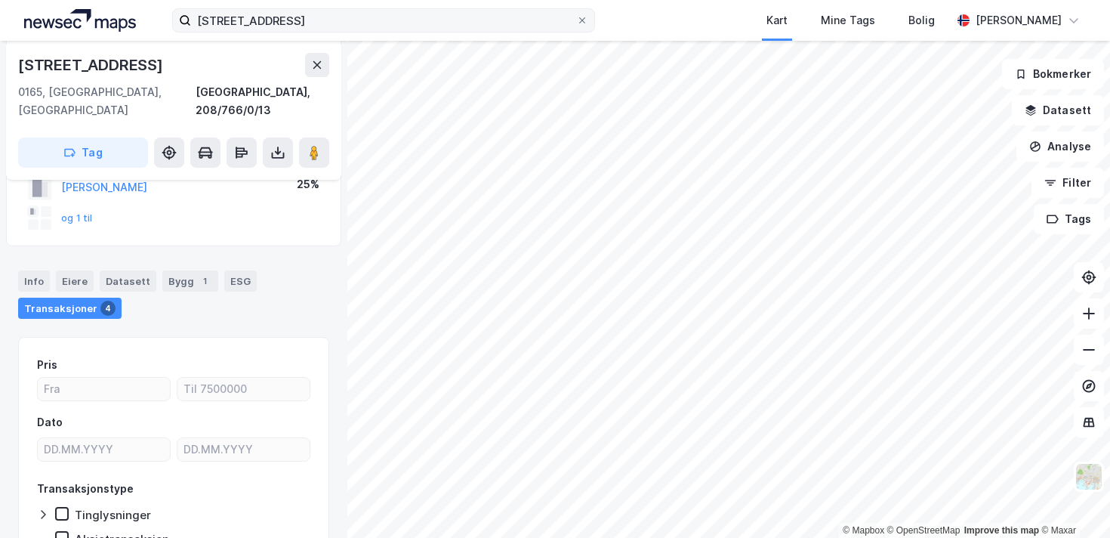
scroll to position [232, 0]
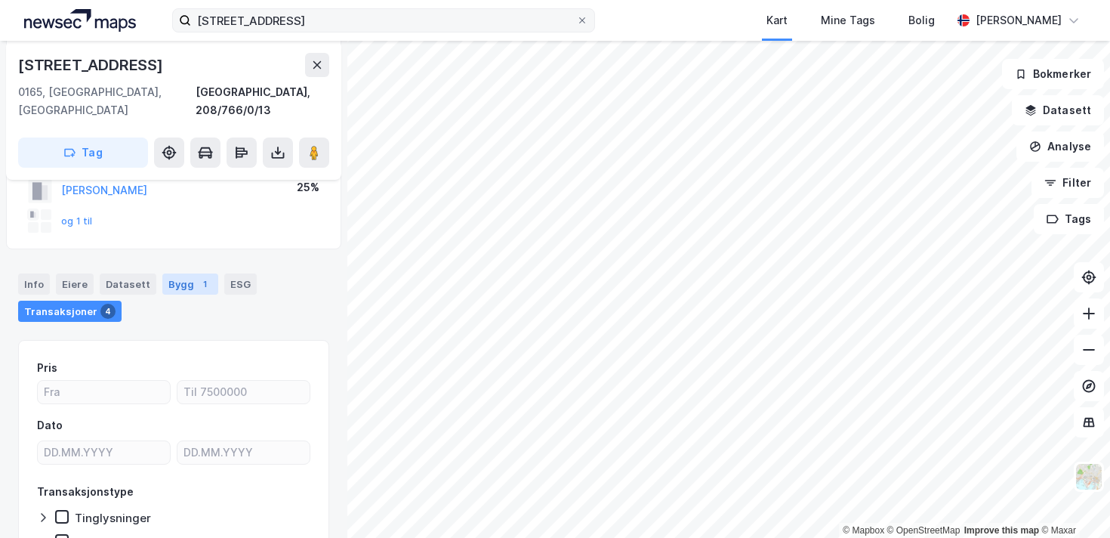
click at [168, 273] on div "Bygg 1" at bounding box center [190, 283] width 56 height 21
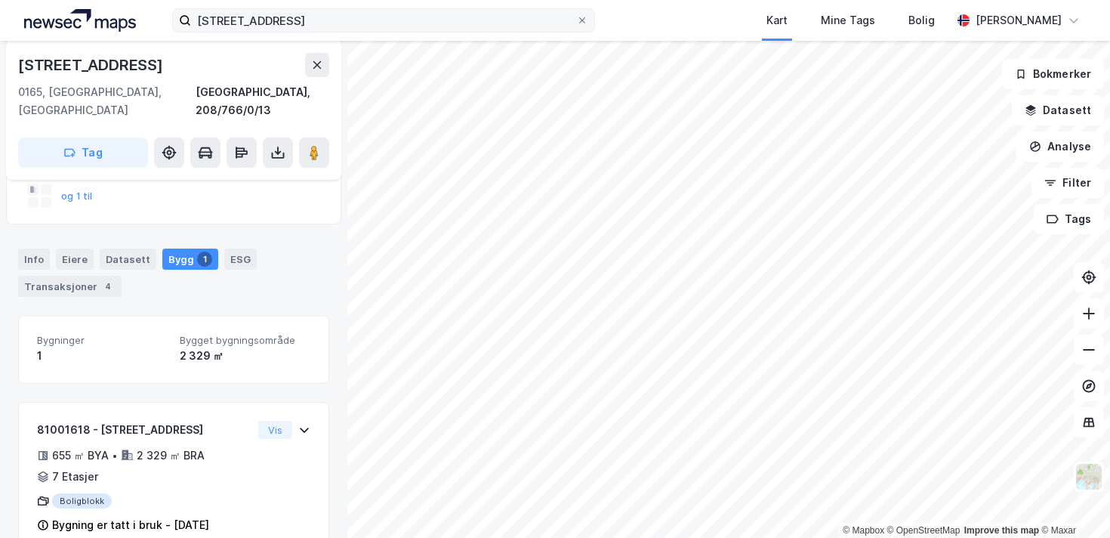
scroll to position [272, 0]
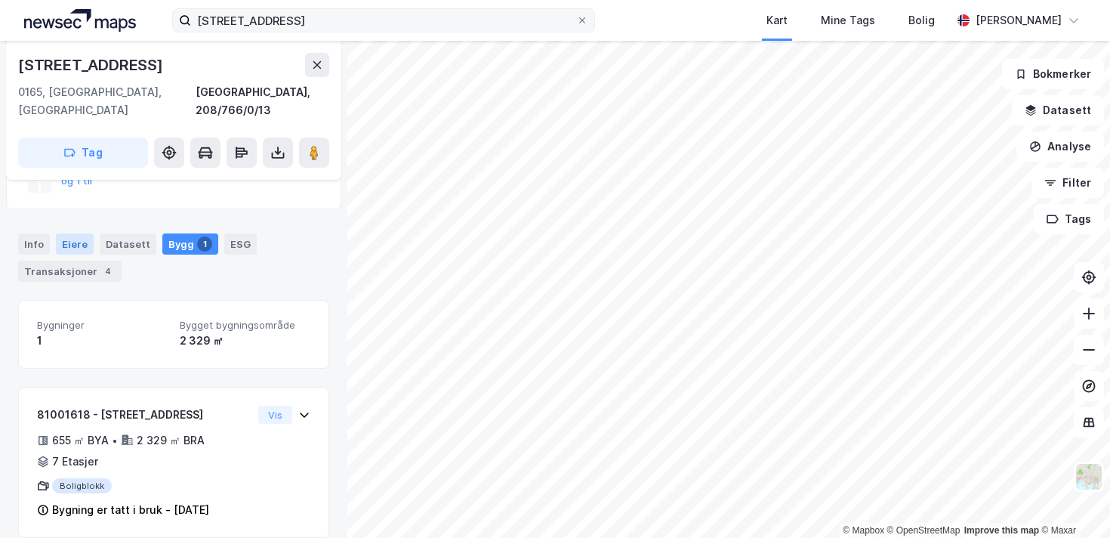
click at [82, 233] on div "Eiere" at bounding box center [75, 243] width 38 height 21
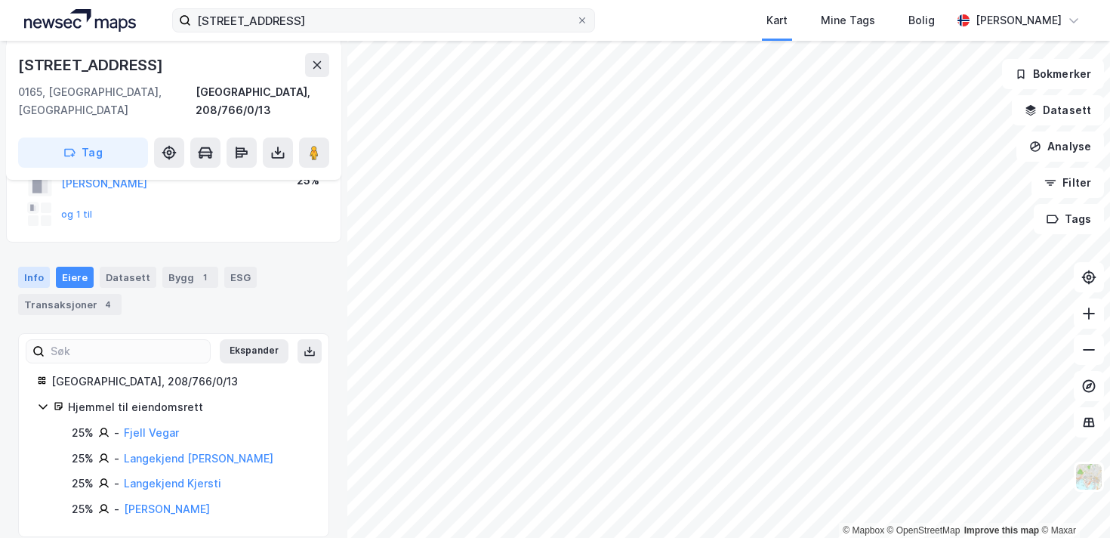
click at [35, 266] on div "Info" at bounding box center [34, 276] width 32 height 21
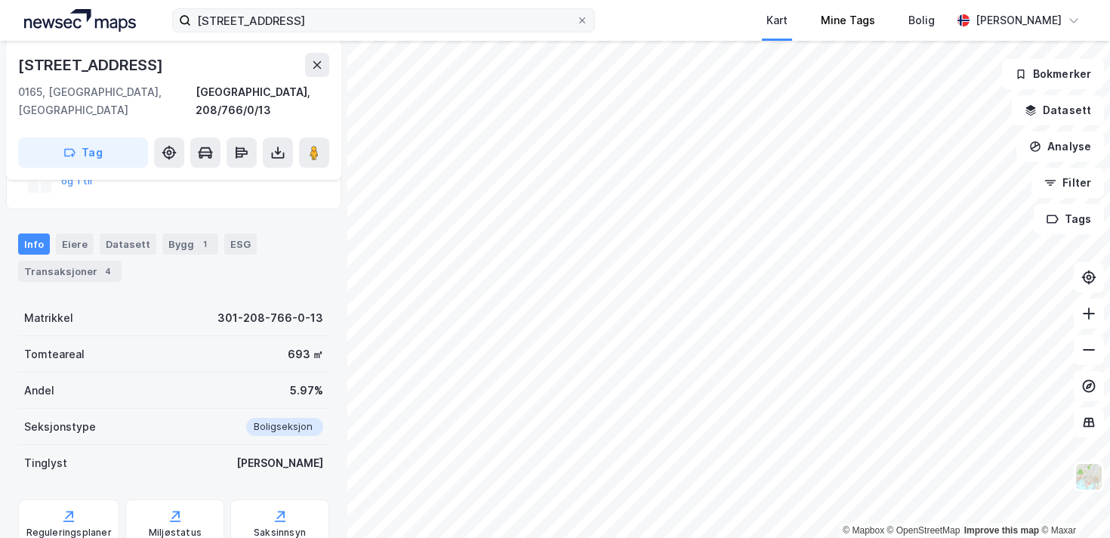
scroll to position [272, 0]
click at [348, 18] on input "[STREET_ADDRESS]" at bounding box center [383, 20] width 385 height 23
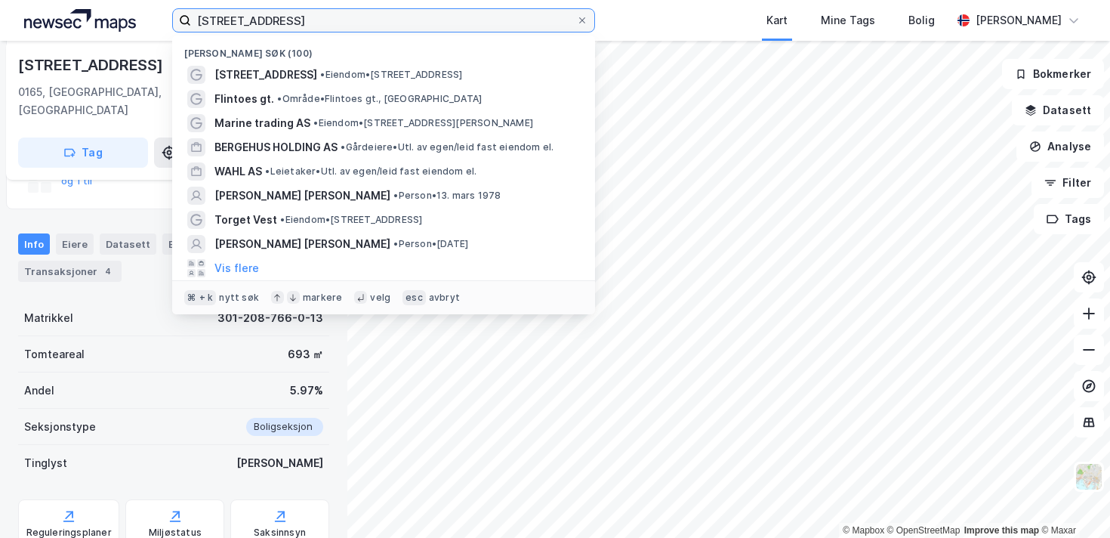
paste input "e"
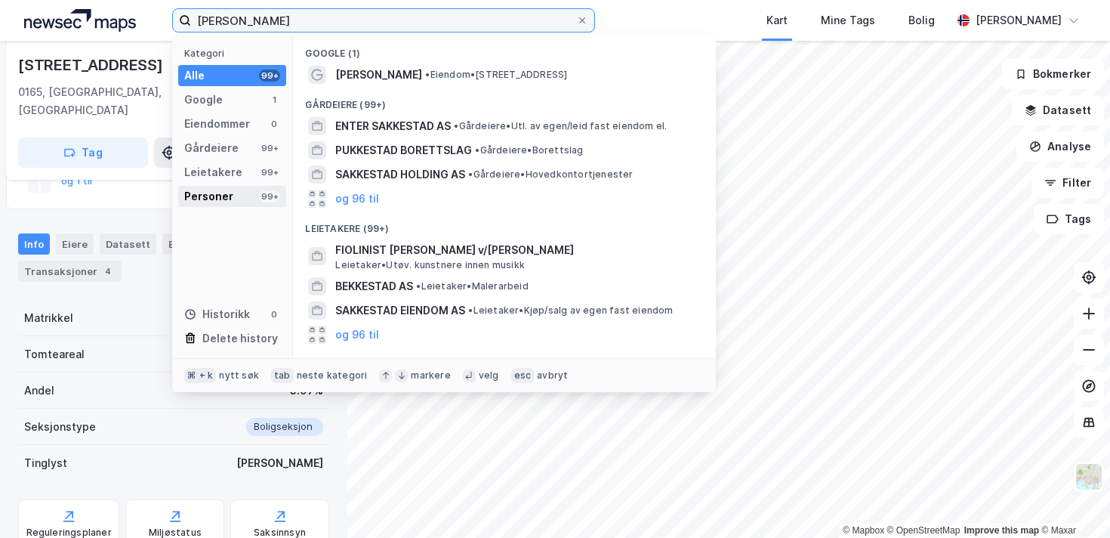
type input "[PERSON_NAME]"
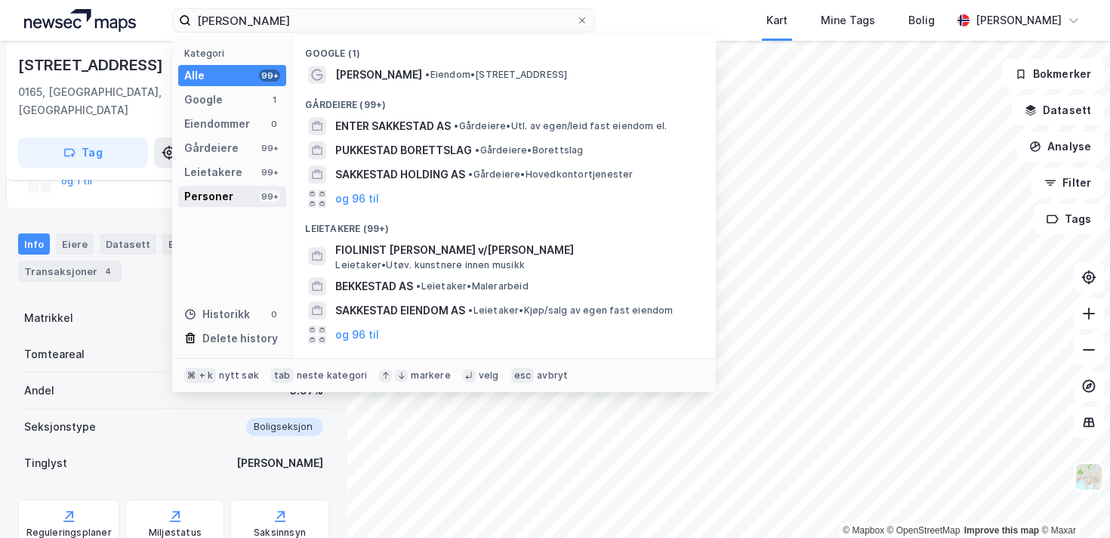
click at [245, 188] on div "Personer 99+" at bounding box center [232, 196] width 108 height 21
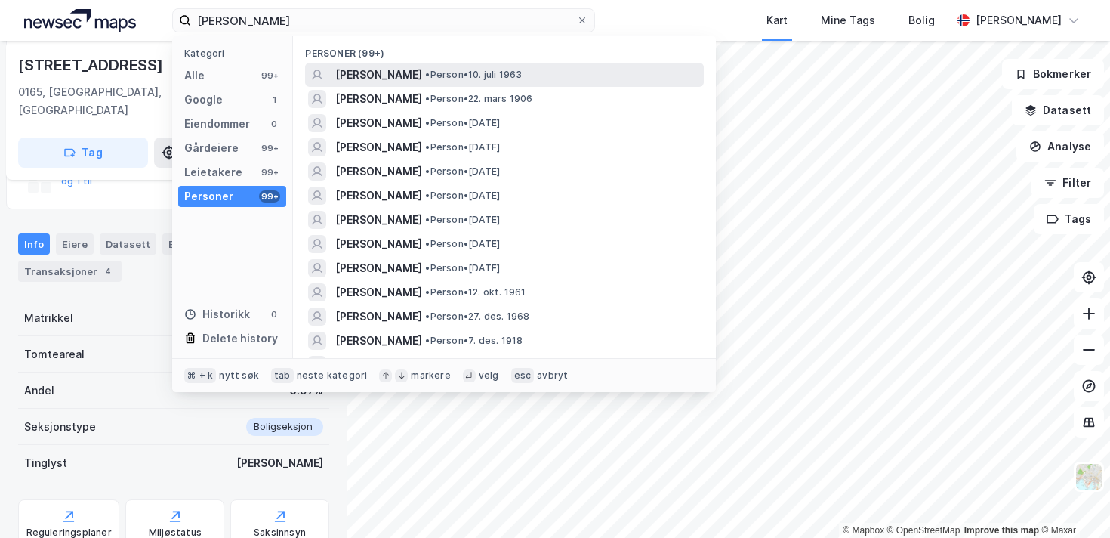
click at [405, 82] on span "[PERSON_NAME]" at bounding box center [378, 75] width 87 height 18
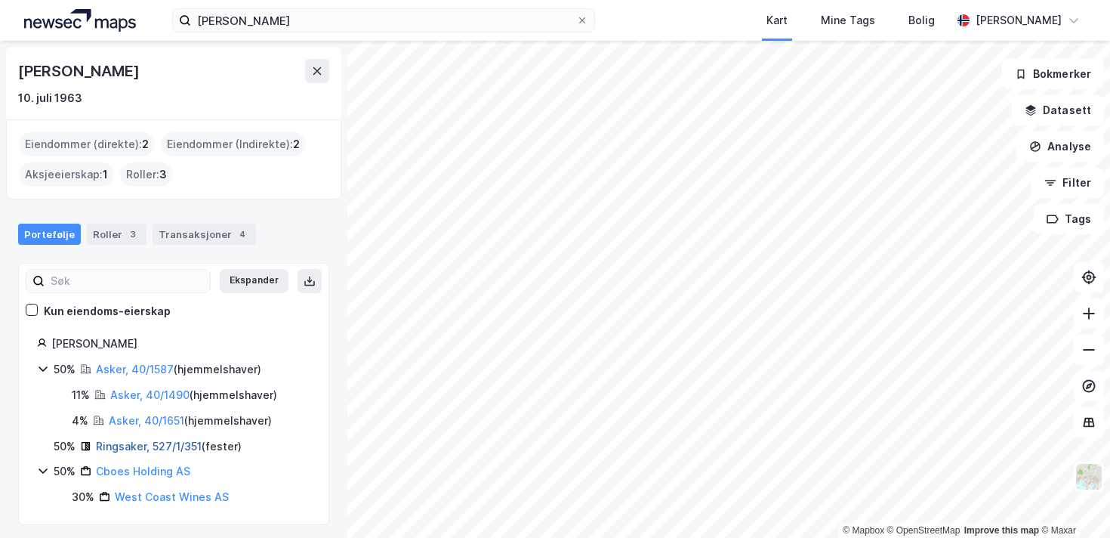
click at [149, 445] on link "Ringsaker, 527/1/351" at bounding box center [149, 445] width 106 height 13
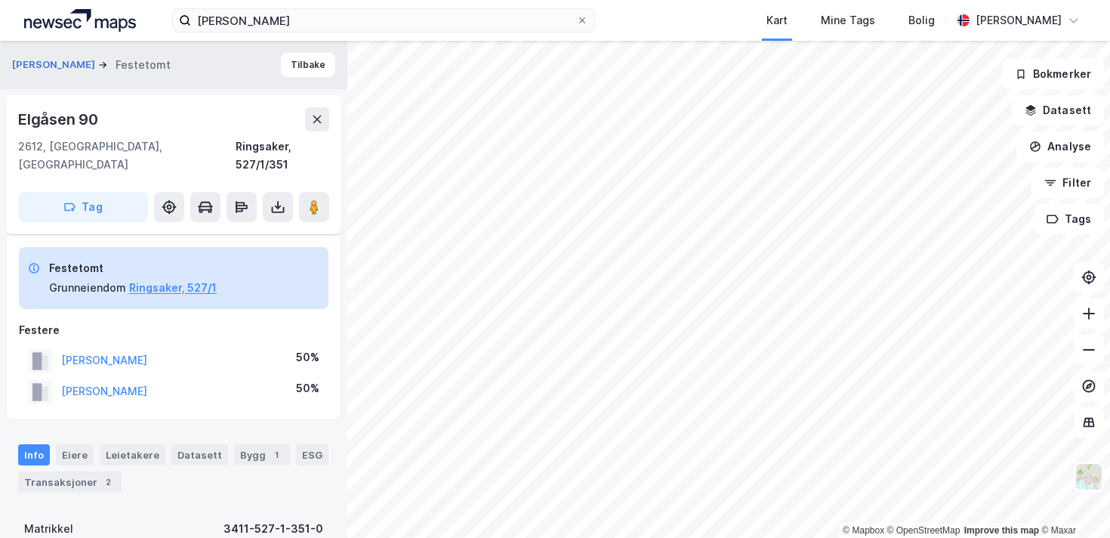
scroll to position [272, 0]
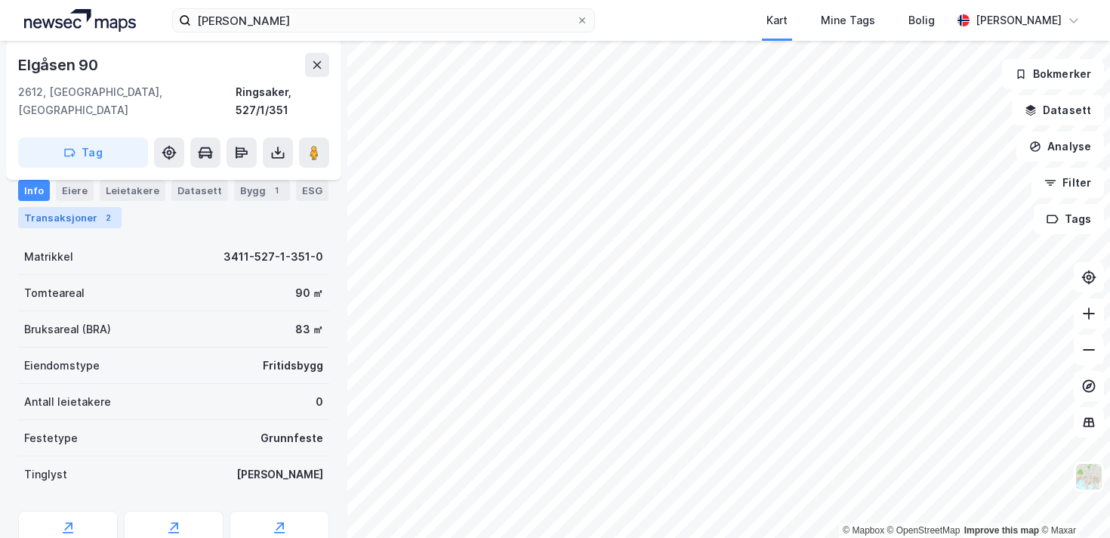
click at [100, 214] on div "2" at bounding box center [107, 217] width 15 height 15
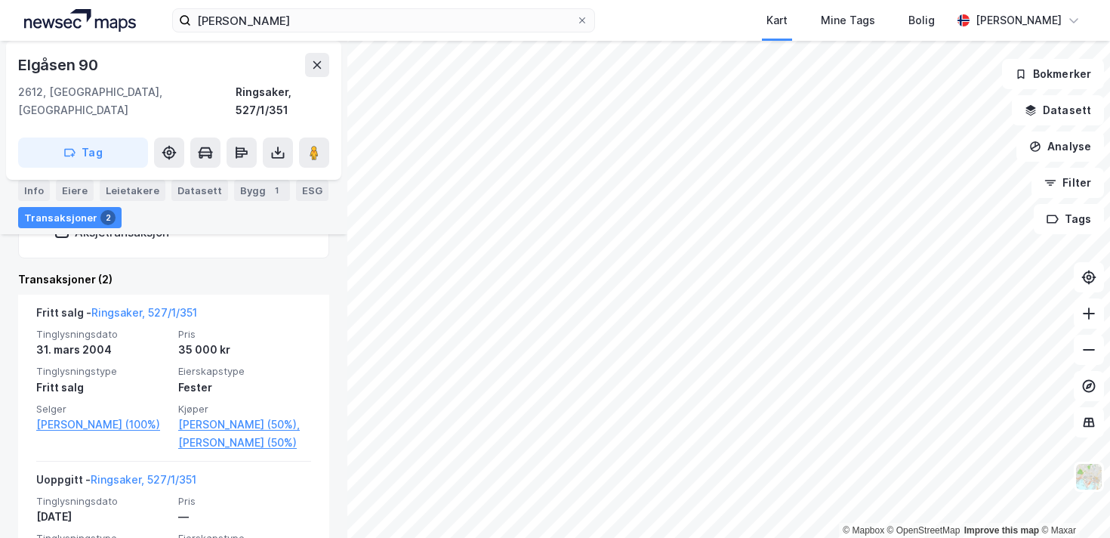
scroll to position [513, 0]
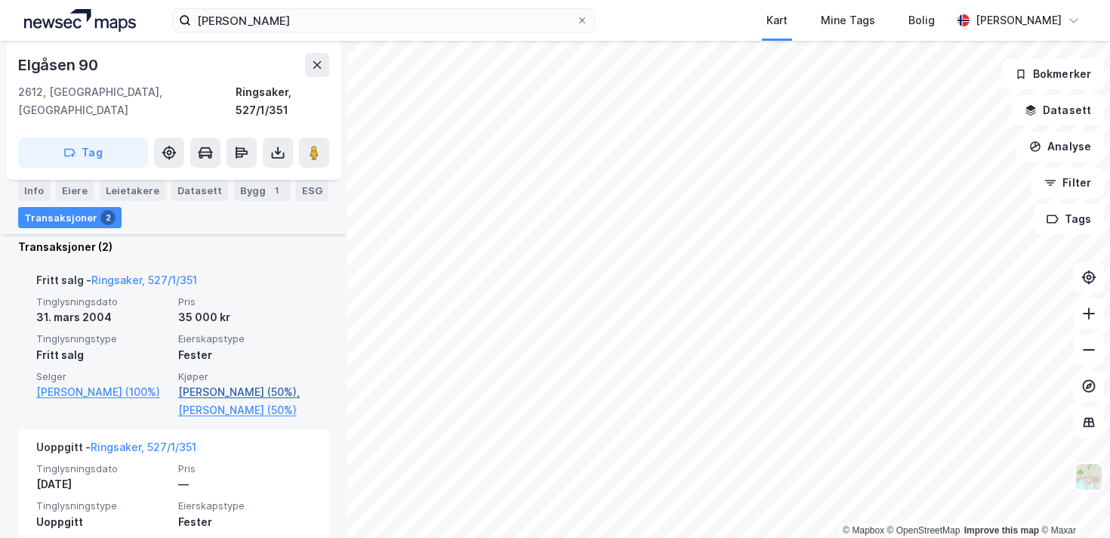
click at [249, 383] on link "[PERSON_NAME] (50%)," at bounding box center [244, 392] width 133 height 18
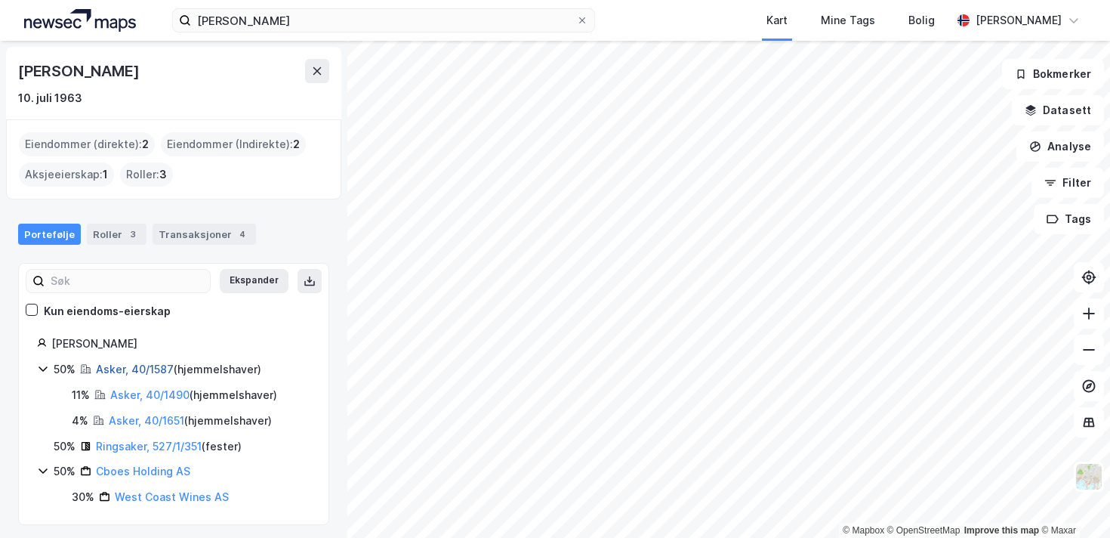
click at [119, 370] on link "Asker, 40/1587" at bounding box center [135, 368] width 78 height 13
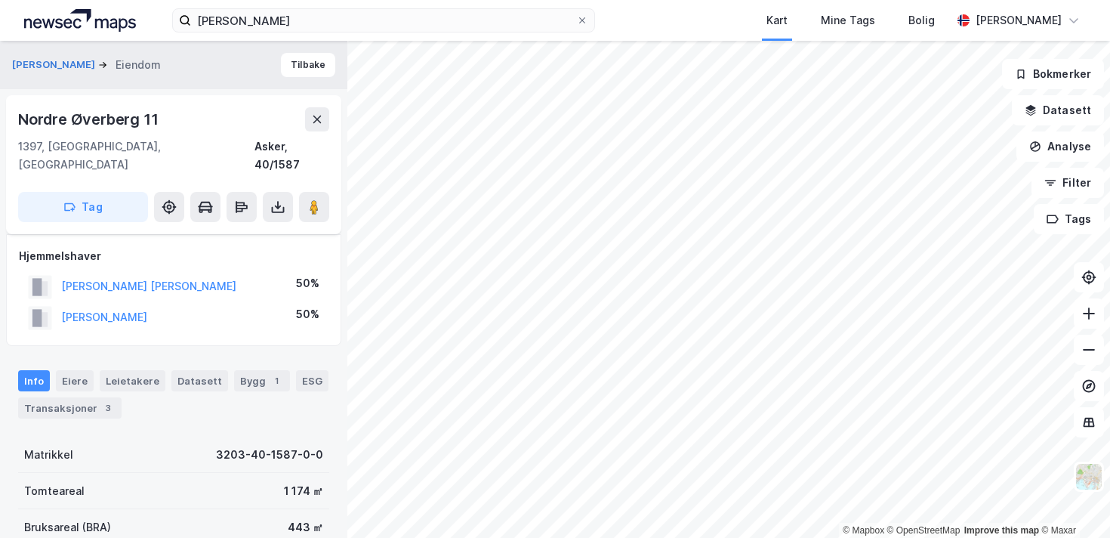
scroll to position [347, 0]
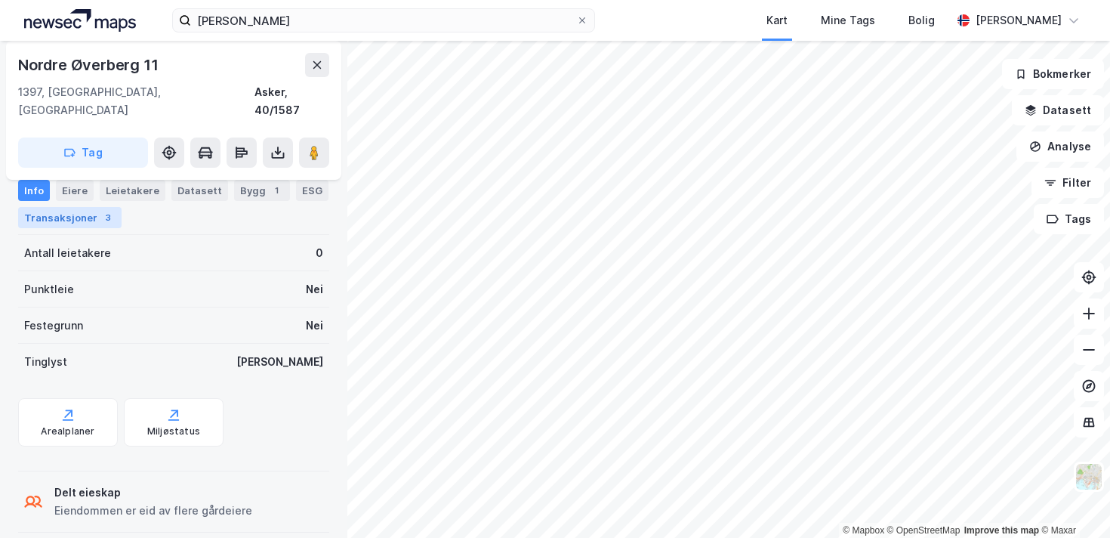
click at [84, 220] on div "Transaksjoner 3" at bounding box center [69, 217] width 103 height 21
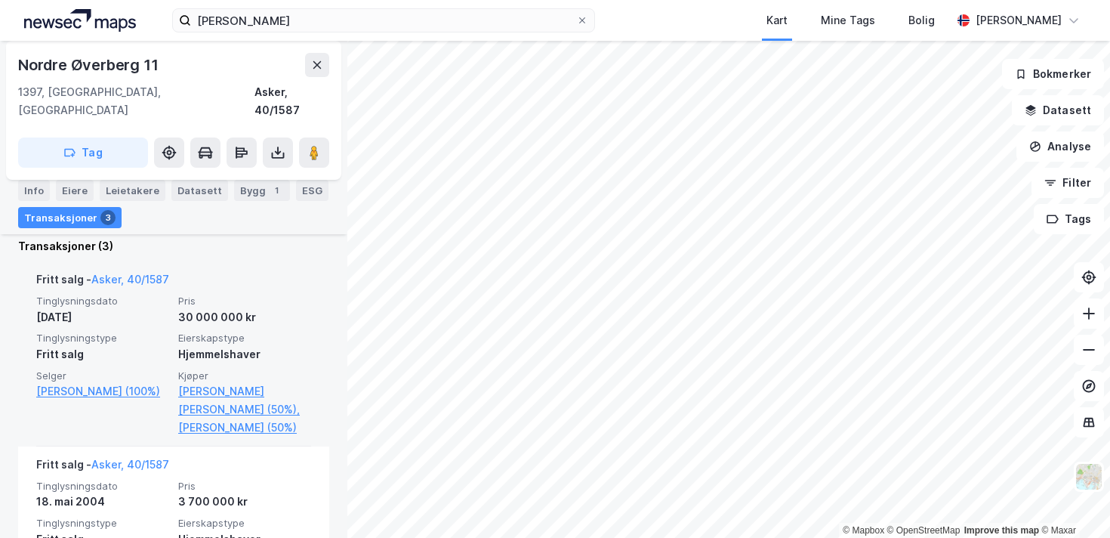
scroll to position [439, 0]
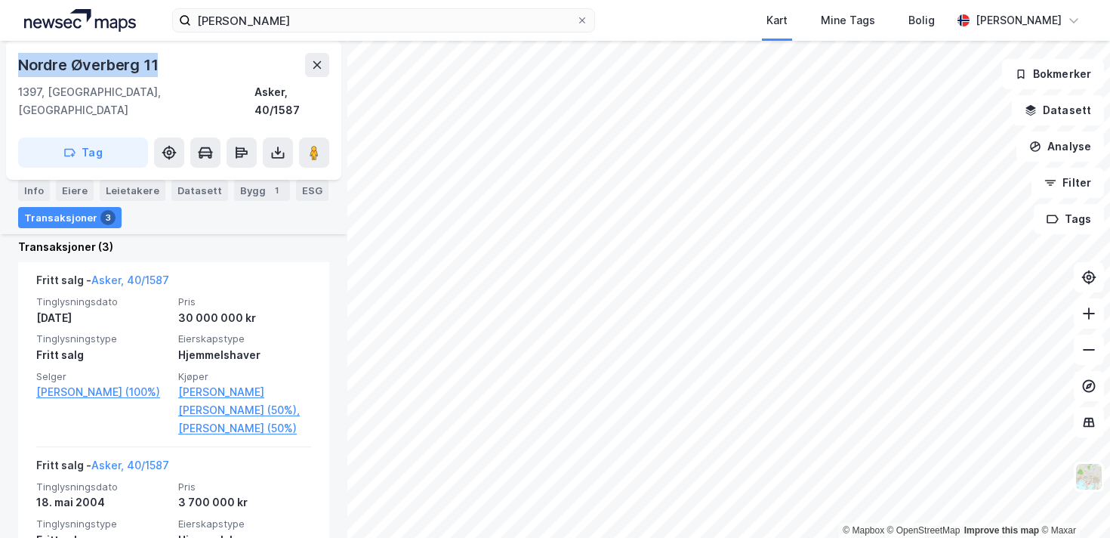
drag, startPoint x: 179, startPoint y: 66, endPoint x: 16, endPoint y: 63, distance: 163.1
click at [16, 63] on div "Nordre Øverberg 11 1397, [GEOGRAPHIC_DATA], Akershus Asker, 40/1587 Tag" at bounding box center [173, 110] width 335 height 139
copy div "Nordre Øverberg 11"
